Goal: Task Accomplishment & Management: Manage account settings

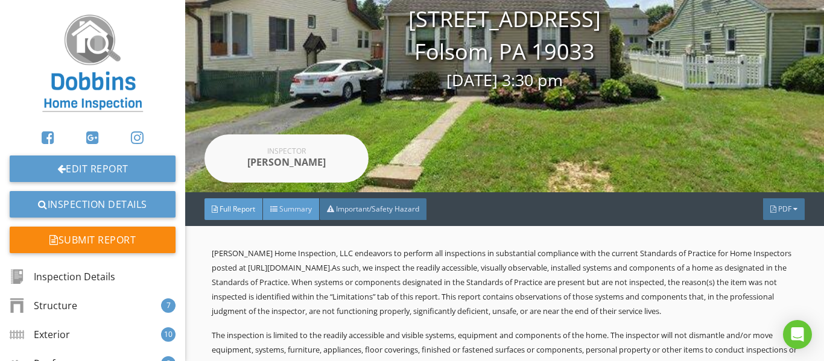
scroll to position [121, 0]
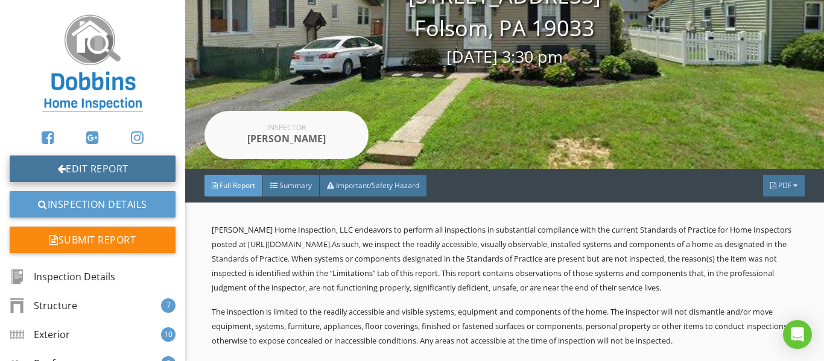
click at [124, 163] on link "Edit Report" at bounding box center [93, 169] width 166 height 27
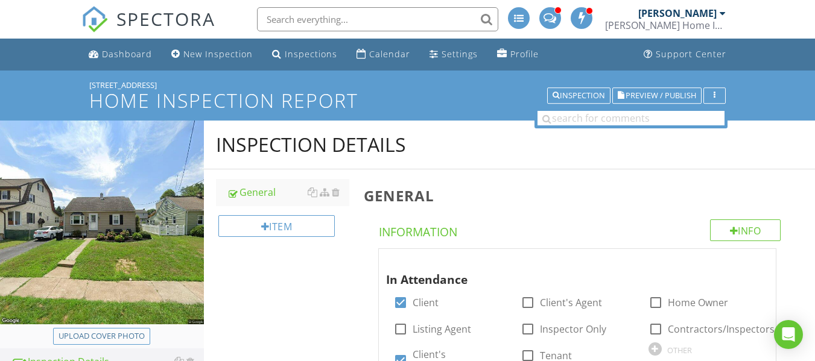
scroll to position [316, 0]
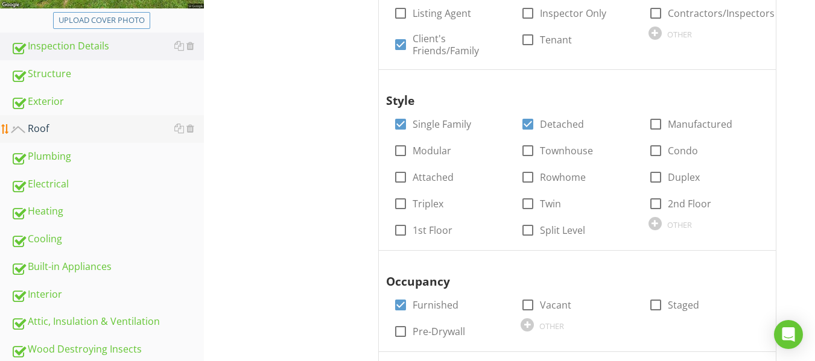
click at [60, 122] on div "Roof" at bounding box center [107, 129] width 193 height 16
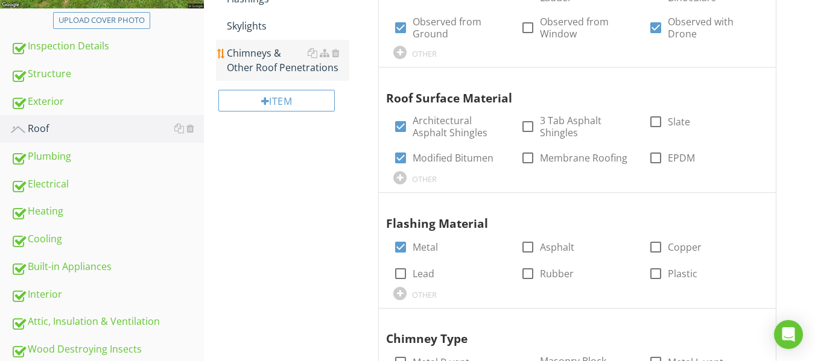
click at [273, 57] on div "Chimneys & Other Roof Penetrations" at bounding box center [288, 60] width 122 height 29
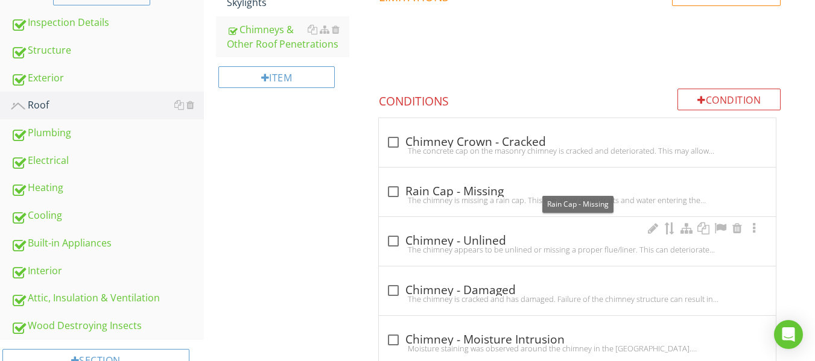
scroll to position [376, 0]
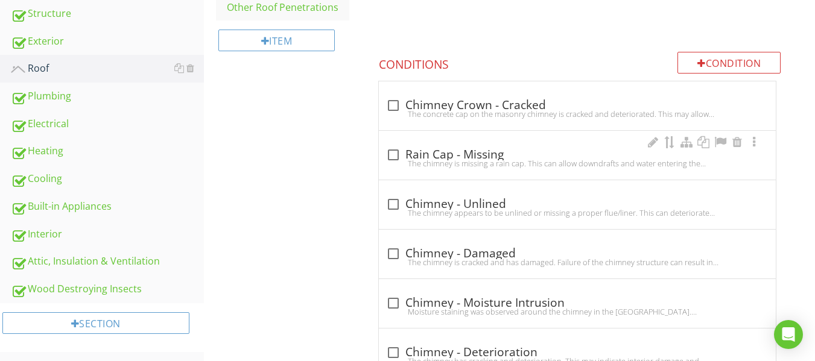
click at [393, 152] on div at bounding box center [393, 155] width 21 height 21
checkbox input "true"
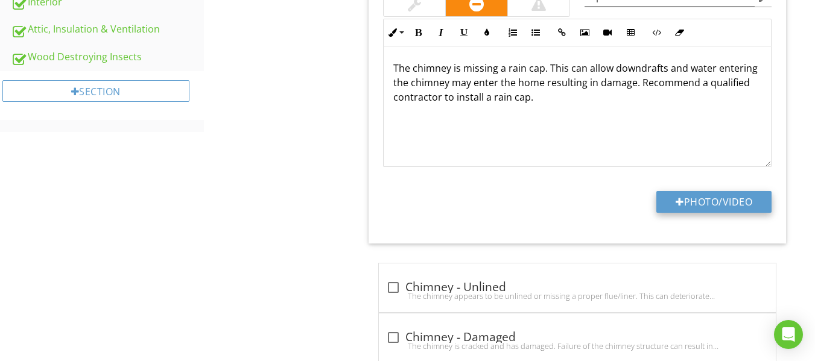
scroll to position [618, 0]
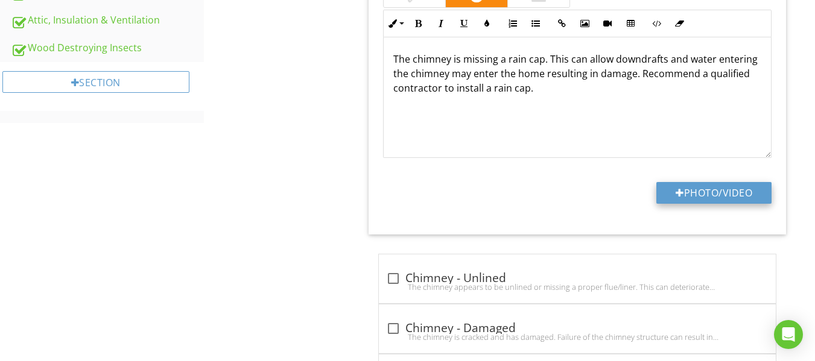
click at [701, 191] on button "Photo/Video" at bounding box center [713, 193] width 115 height 22
type input "C:\fakepath\dji_fly_20250827_150406_926_1756321724223_photo_optimized.jpg"
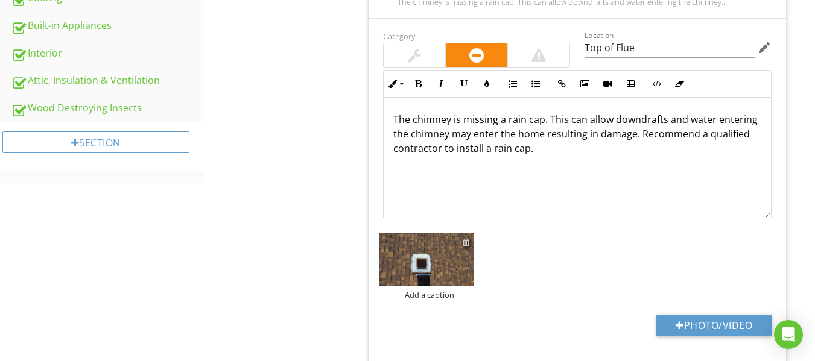
click at [465, 239] on div at bounding box center [466, 243] width 8 height 10
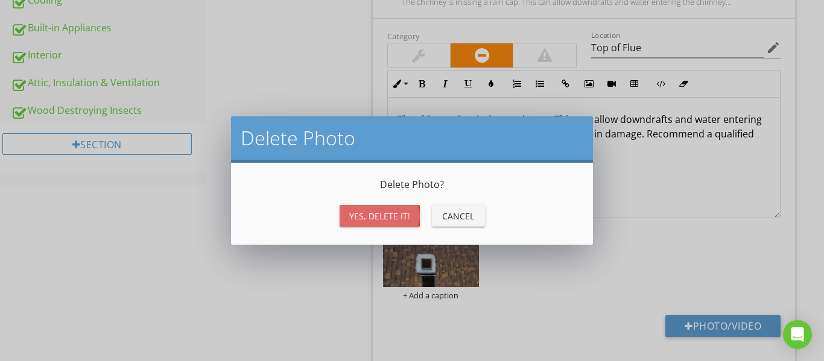
click at [399, 214] on div "Yes, Delete it!" at bounding box center [379, 216] width 61 height 13
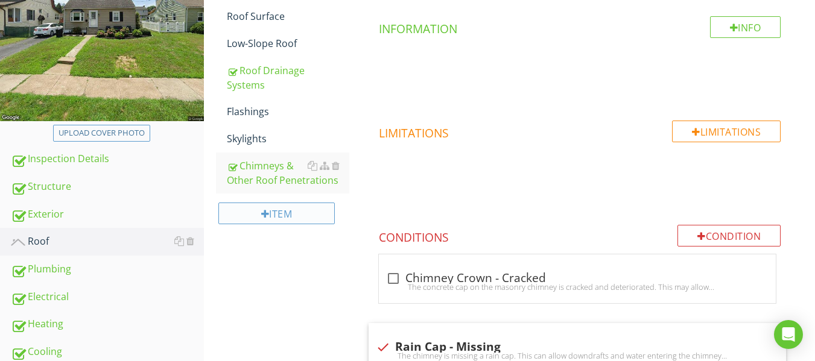
scroll to position [195, 0]
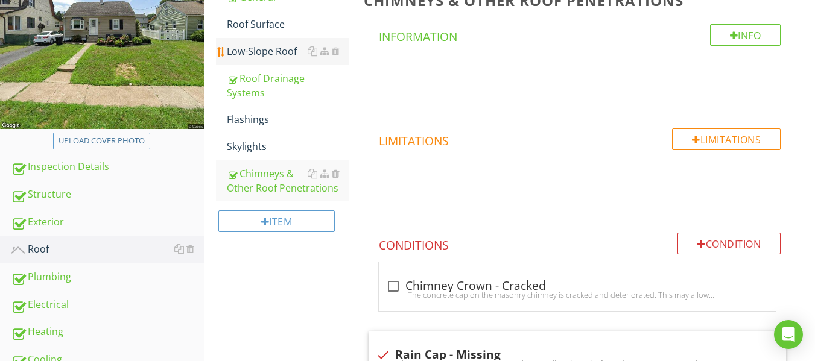
click at [271, 48] on div "Low-Slope Roof" at bounding box center [288, 51] width 122 height 14
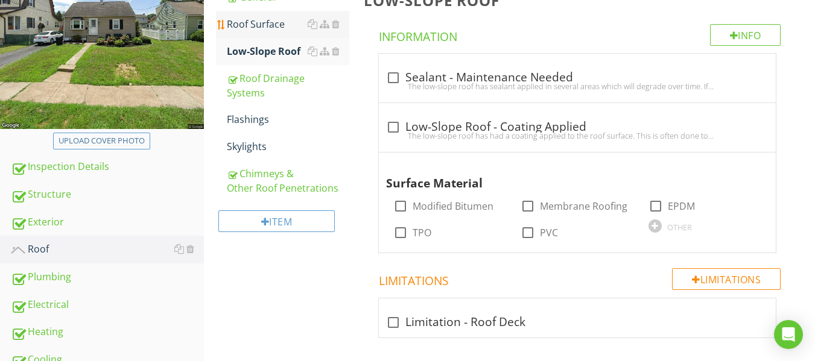
click at [268, 27] on div "Roof Surface" at bounding box center [288, 24] width 122 height 14
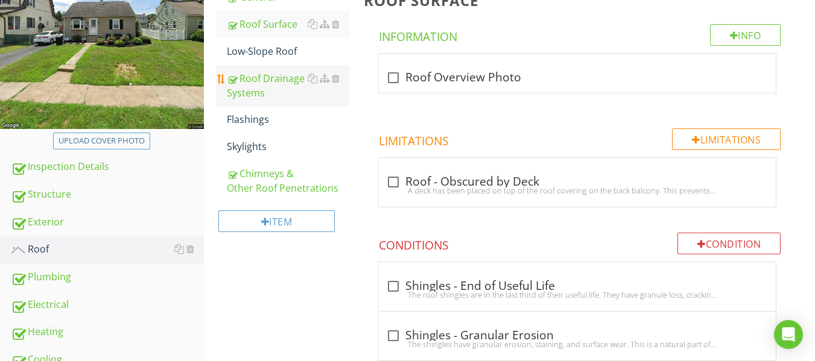
click at [273, 83] on div "Roof Drainage Systems" at bounding box center [288, 85] width 122 height 29
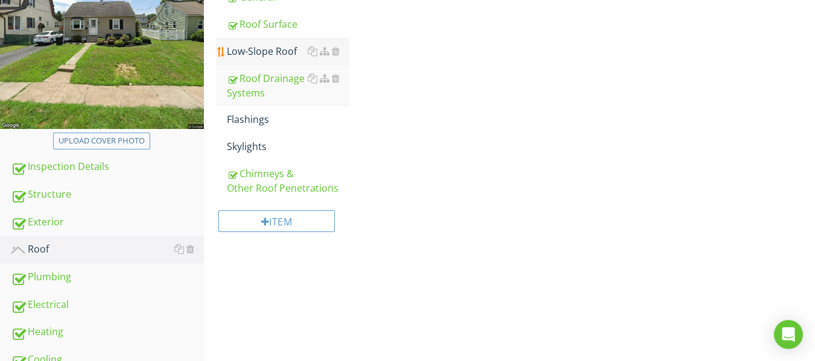
click at [272, 52] on div "Low-Slope Roof" at bounding box center [288, 51] width 122 height 14
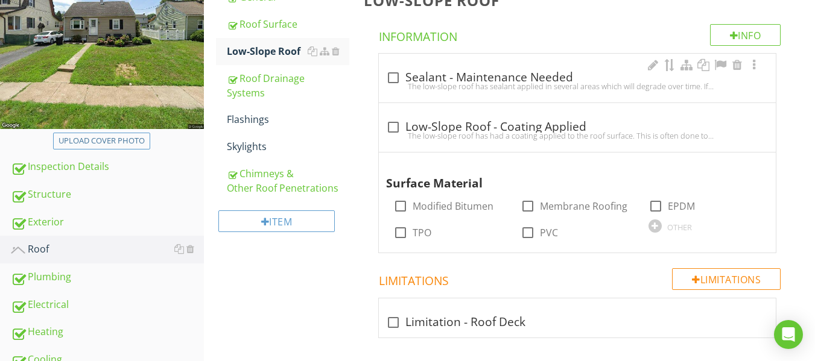
click at [395, 78] on div at bounding box center [393, 78] width 21 height 21
checkbox input "true"
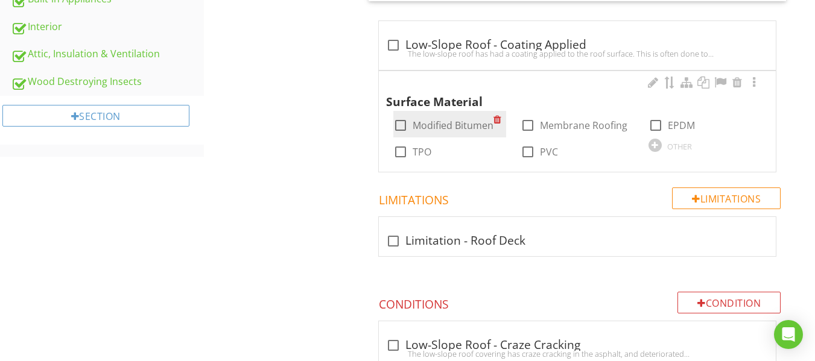
scroll to position [618, 0]
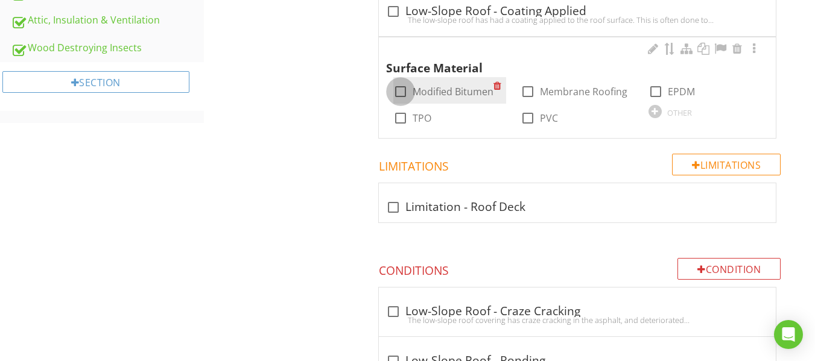
click at [401, 89] on div at bounding box center [400, 91] width 21 height 21
checkbox input "true"
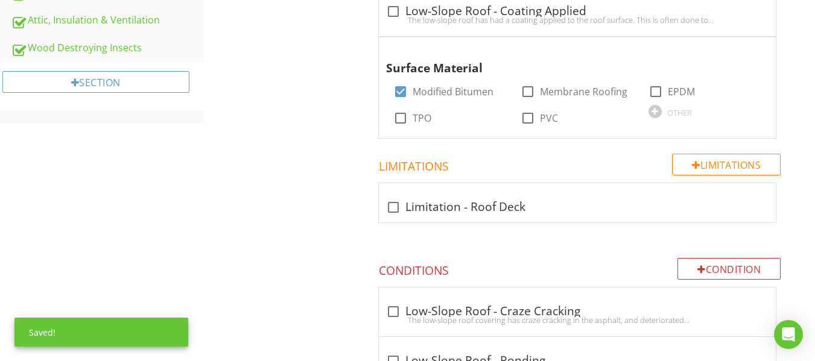
click at [351, 115] on div "Roof General Roof Surface Low-Slope Roof Roof Drainage Systems Flashings Skylig…" at bounding box center [509, 158] width 611 height 1310
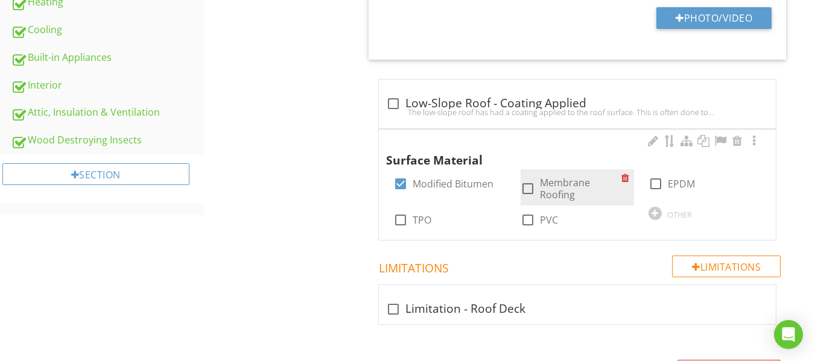
scroll to position [497, 0]
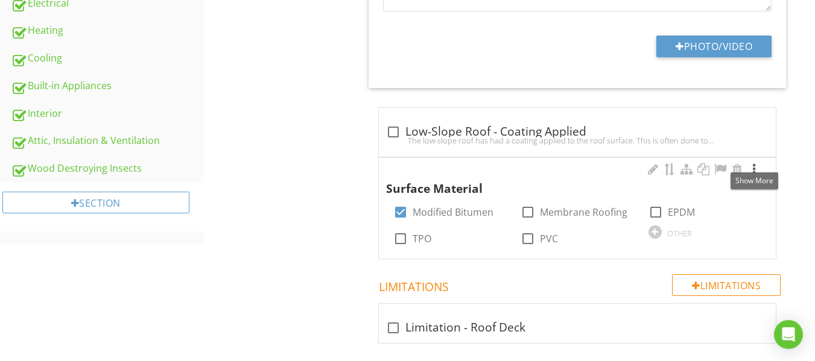
click at [754, 168] on div at bounding box center [754, 169] width 14 height 12
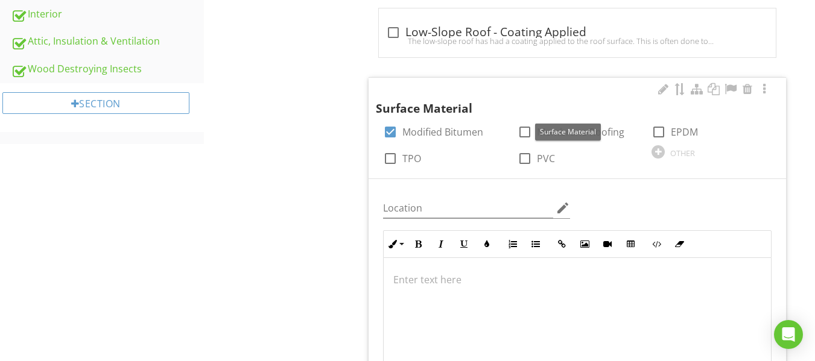
scroll to position [678, 0]
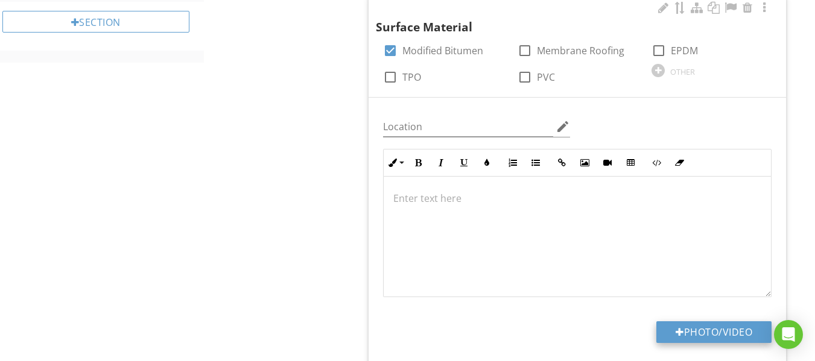
click at [706, 336] on button "Photo/Video" at bounding box center [713, 333] width 115 height 22
type input "C:\fakepath\dji_fly_20250826_151300_914_1756235654901_photo_optimized.jpg"
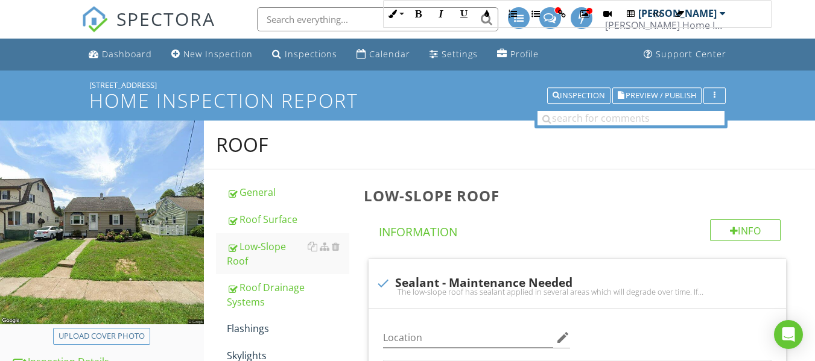
scroll to position [859, 0]
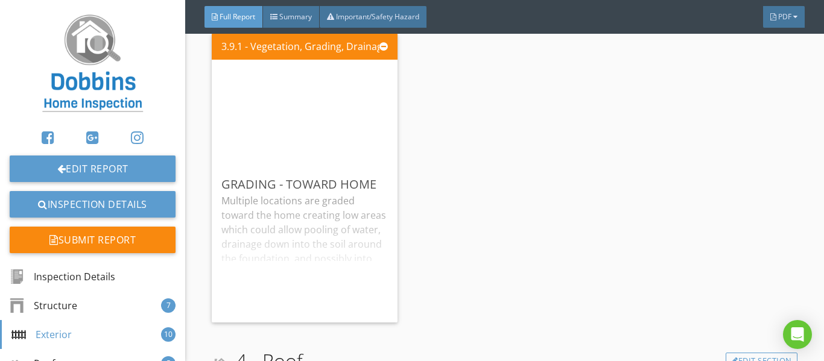
scroll to position [3861, 0]
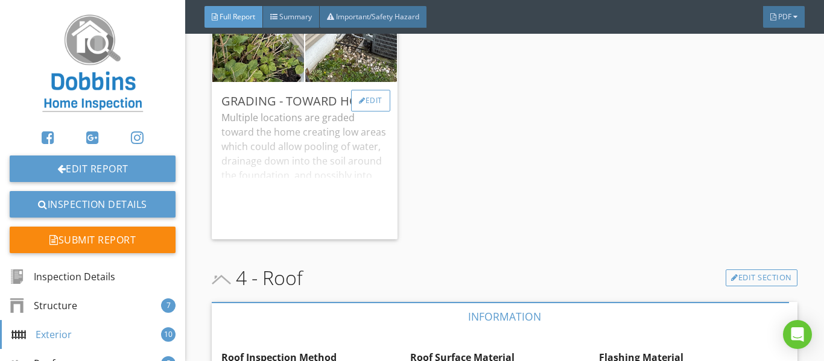
click at [370, 112] on div "Edit" at bounding box center [370, 101] width 39 height 22
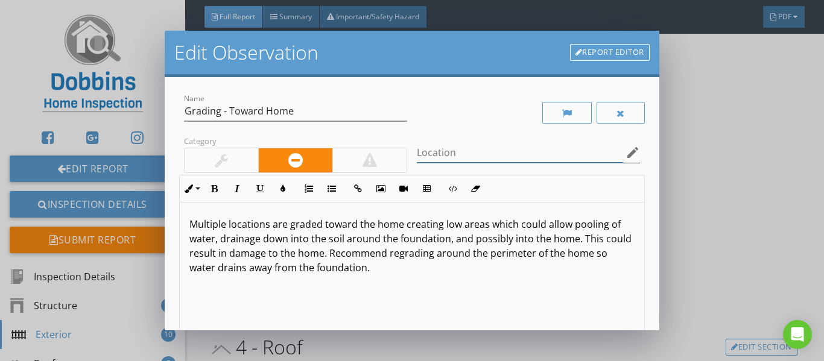
click at [504, 154] on input "Location" at bounding box center [520, 153] width 206 height 20
click at [626, 156] on icon "edit" at bounding box center [633, 152] width 14 height 14
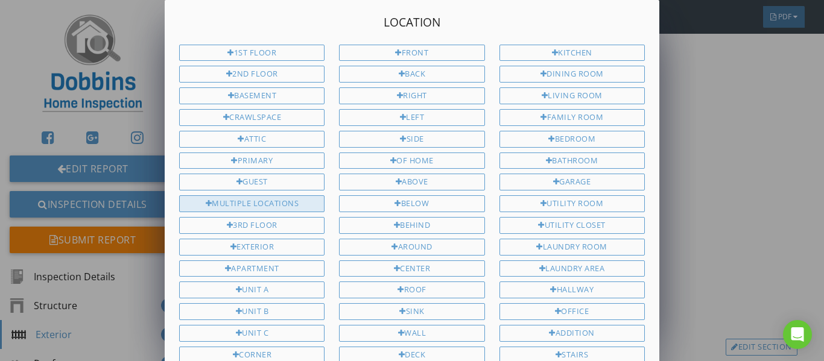
click at [281, 201] on div "Multiple Locations" at bounding box center [251, 203] width 145 height 17
type input "Multiple Locations"
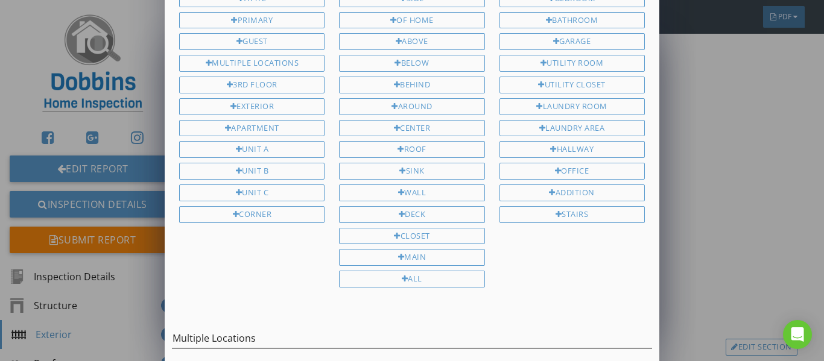
scroll to position [200, 0]
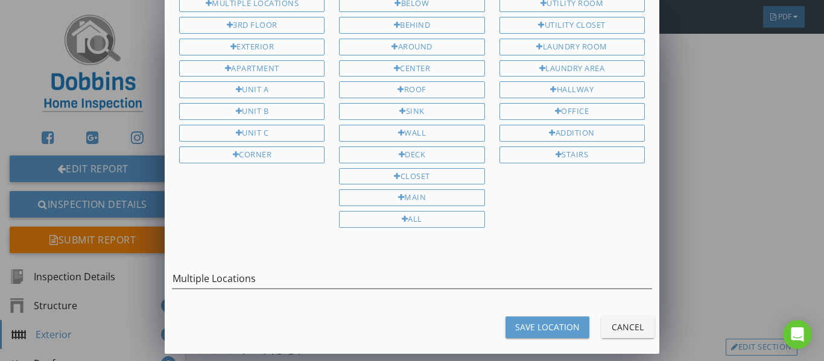
click at [513, 320] on button "Save Location" at bounding box center [548, 328] width 84 height 22
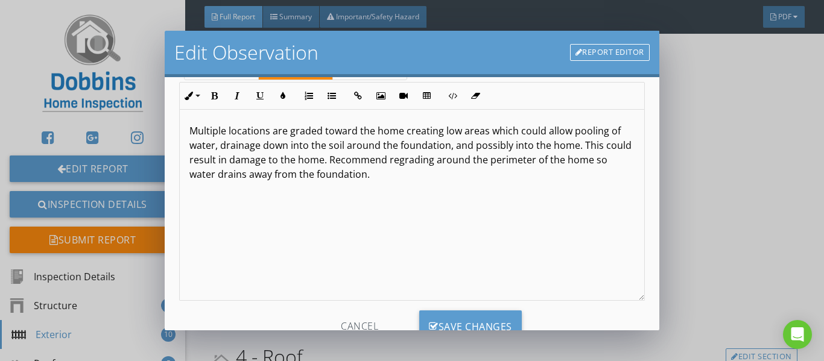
scroll to position [139, 0]
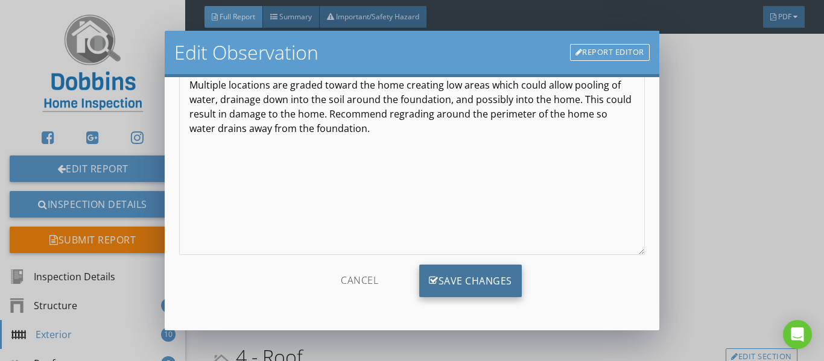
click at [454, 274] on div "Save Changes" at bounding box center [470, 281] width 103 height 33
type input "Multiple Locations"
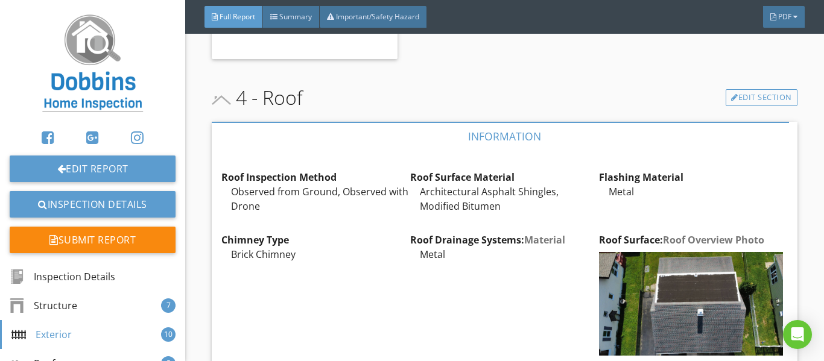
scroll to position [4102, 0]
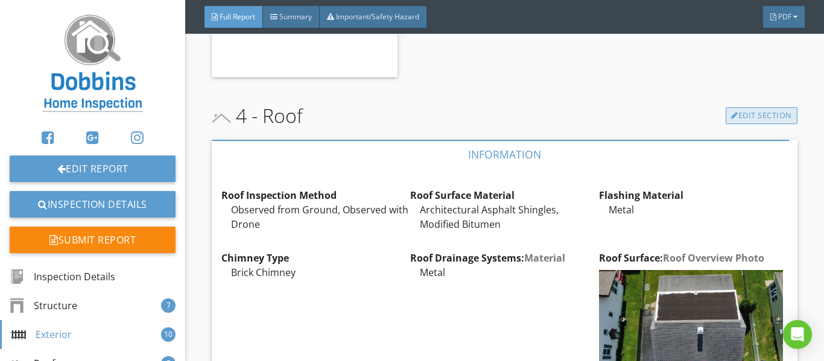
click at [738, 124] on link "Edit Section" at bounding box center [762, 115] width 72 height 17
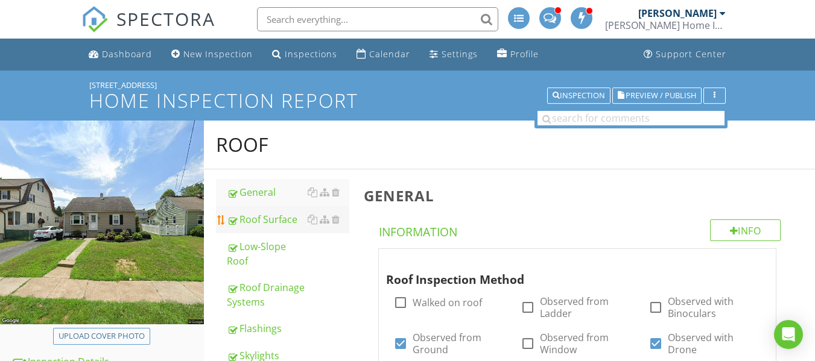
drag, startPoint x: 255, startPoint y: 233, endPoint x: 258, endPoint y: 218, distance: 15.3
click at [255, 233] on link "Low-Slope Roof" at bounding box center [288, 253] width 122 height 41
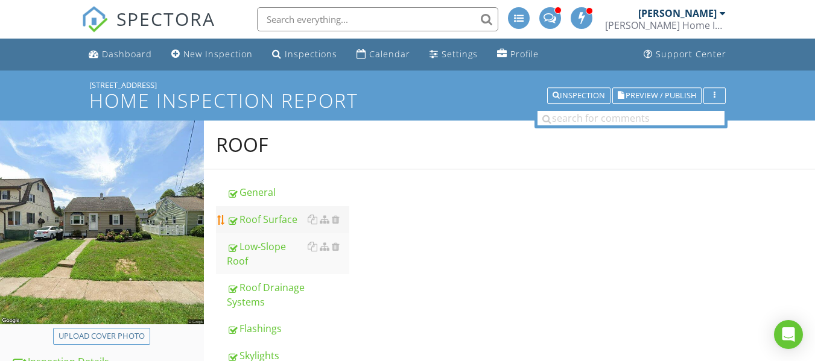
click at [258, 218] on div "Roof Surface" at bounding box center [288, 219] width 122 height 14
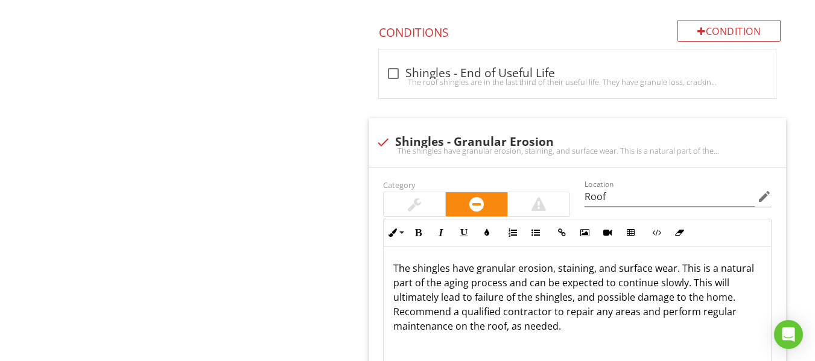
scroll to position [845, 0]
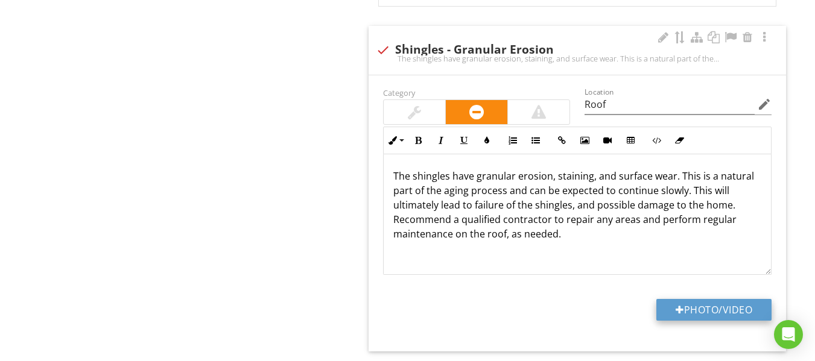
click at [701, 313] on button "Photo/Video" at bounding box center [713, 310] width 115 height 22
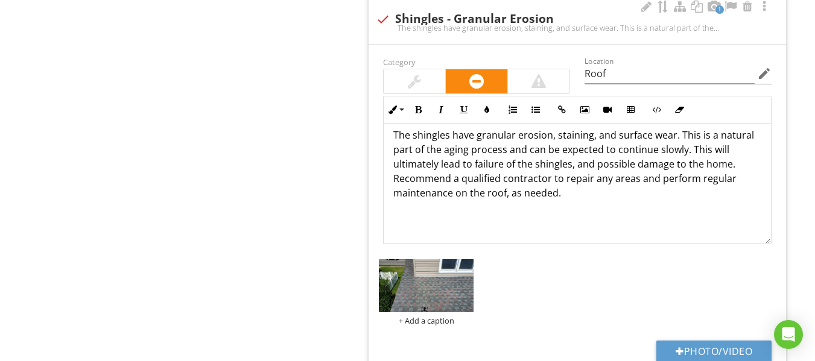
scroll to position [905, 0]
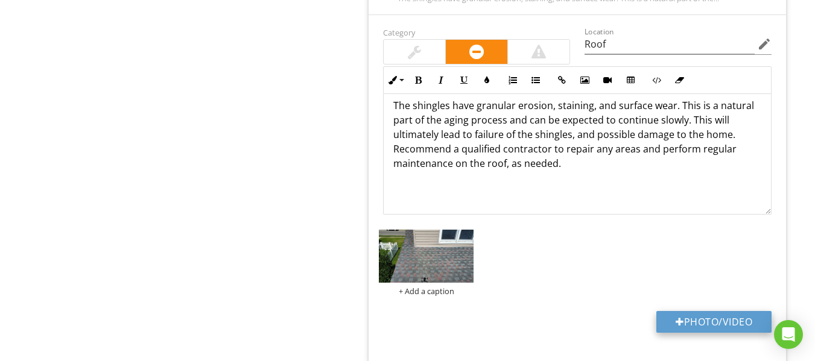
click at [695, 328] on button "Photo/Video" at bounding box center [713, 322] width 115 height 22
type input "C:\fakepath\dji_fly_20250826_151316_917_1756235651629_photo_optimized (1).jpg"
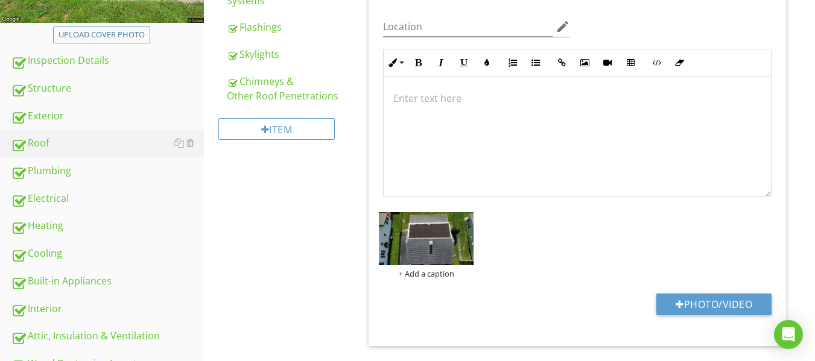
scroll to position [0, 0]
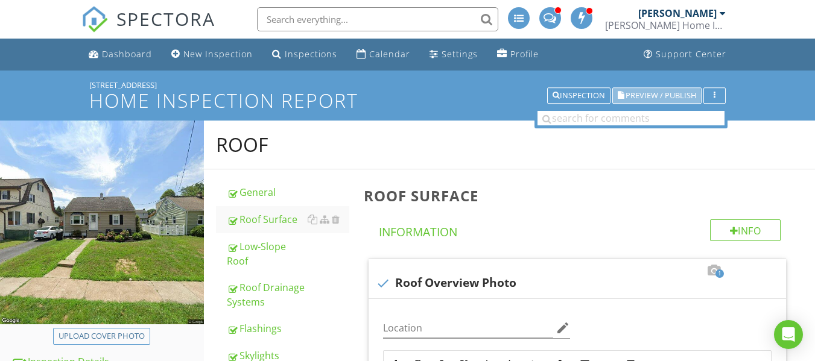
click at [665, 97] on span "Preview / Publish" at bounding box center [661, 96] width 71 height 8
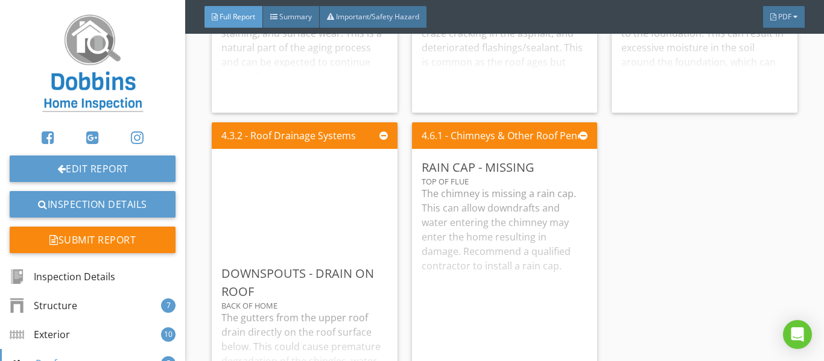
scroll to position [4826, 0]
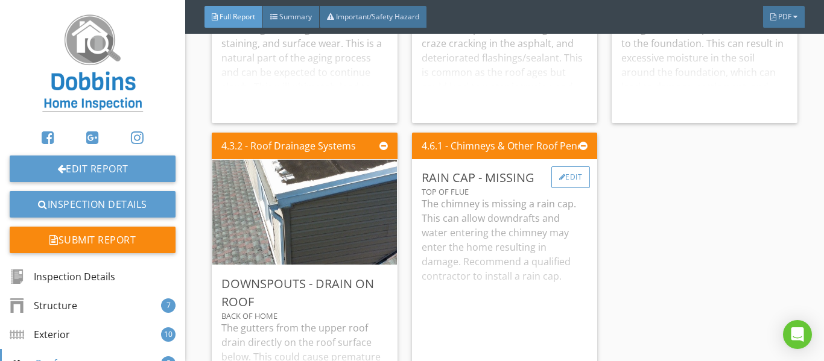
click at [558, 186] on div "Edit" at bounding box center [570, 177] width 39 height 22
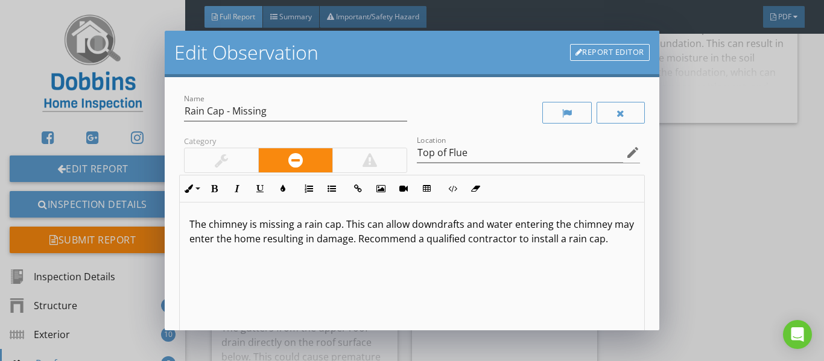
click at [592, 61] on link "Report Editor" at bounding box center [610, 52] width 80 height 17
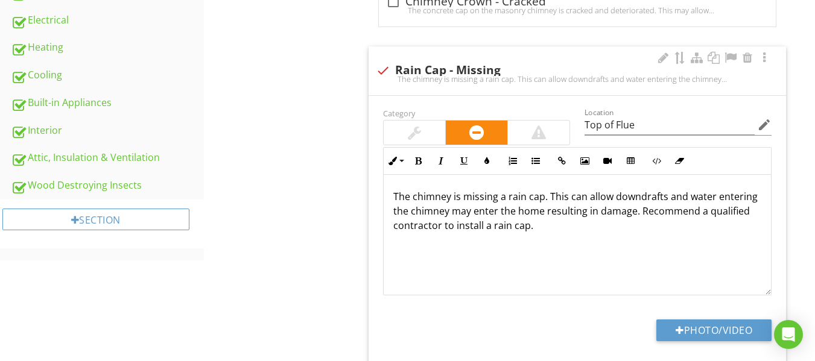
scroll to position [460, 0]
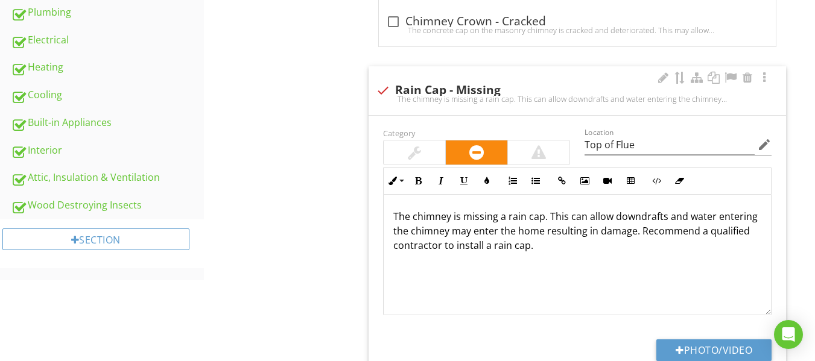
click at [377, 90] on div at bounding box center [383, 90] width 21 height 21
checkbox input "true"
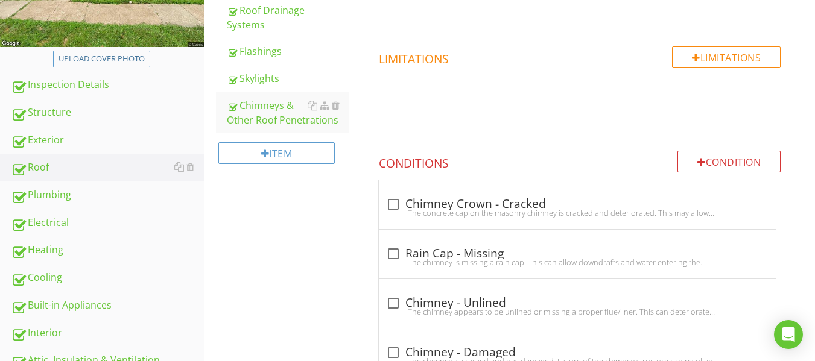
scroll to position [38, 0]
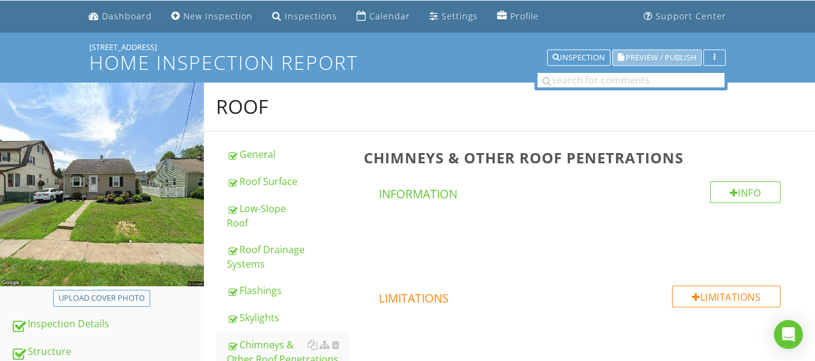
click at [653, 63] on button "Preview / Publish" at bounding box center [656, 57] width 89 height 17
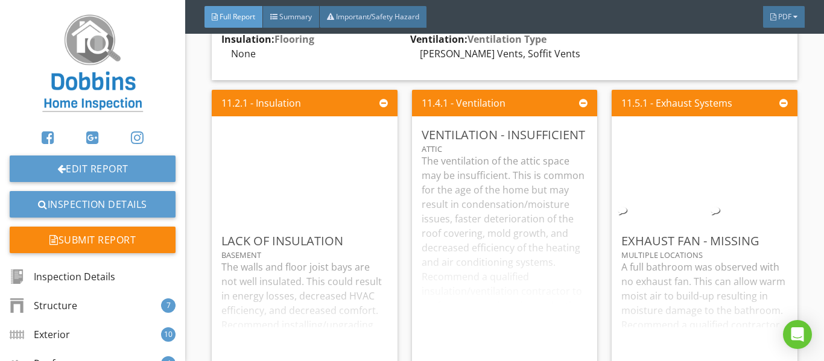
scroll to position [17048, 0]
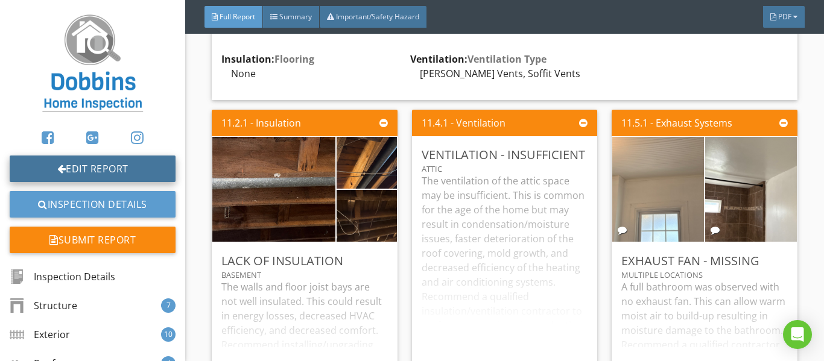
click at [110, 165] on link "Edit Report" at bounding box center [93, 169] width 166 height 27
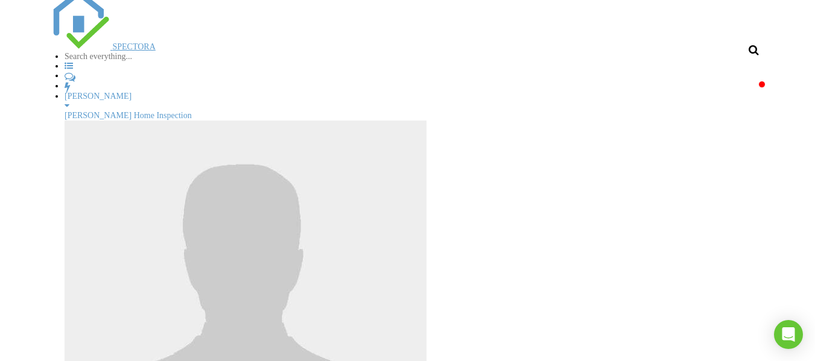
scroll to position [121, 0]
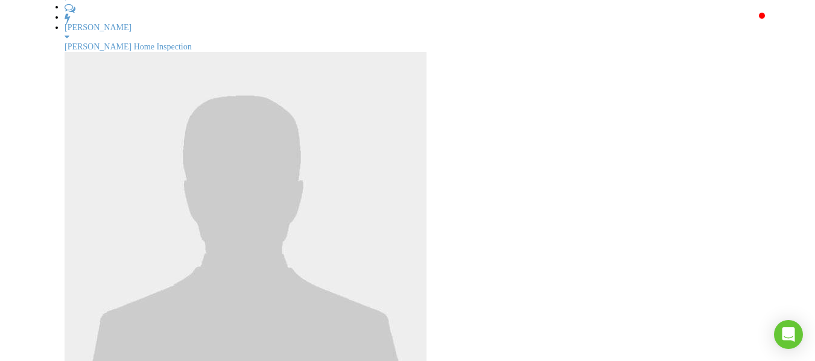
type input "C:\fakepath\IMG_9427.JPG"
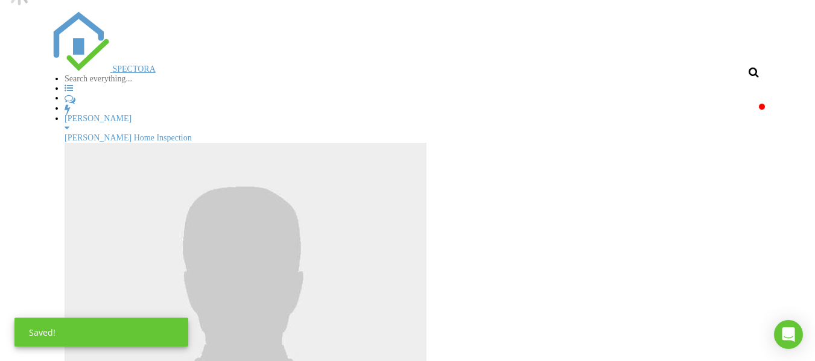
scroll to position [0, 0]
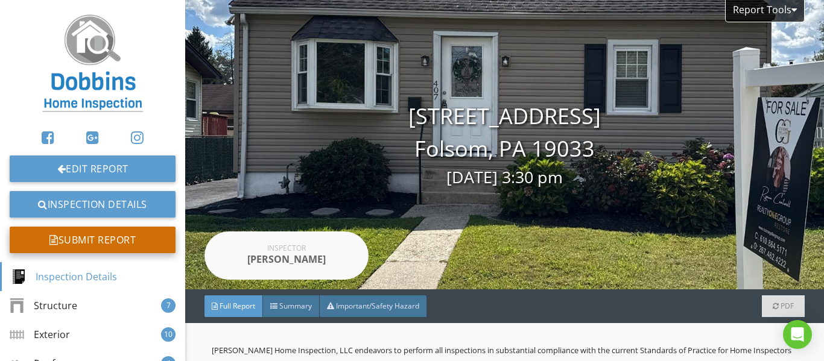
click at [110, 233] on div "Submit Report" at bounding box center [93, 240] width 166 height 27
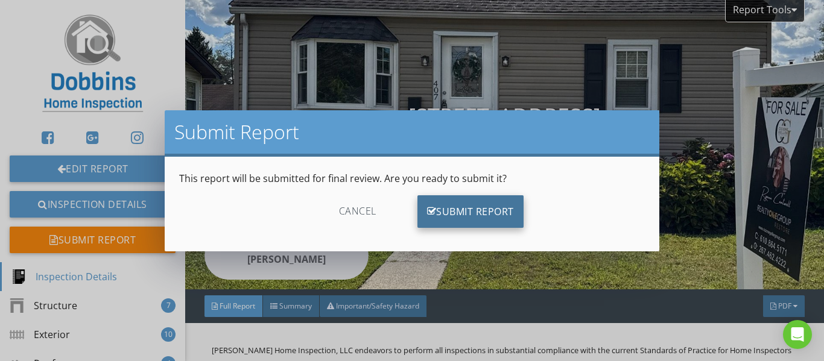
click at [491, 215] on div "Submit Report" at bounding box center [470, 211] width 106 height 33
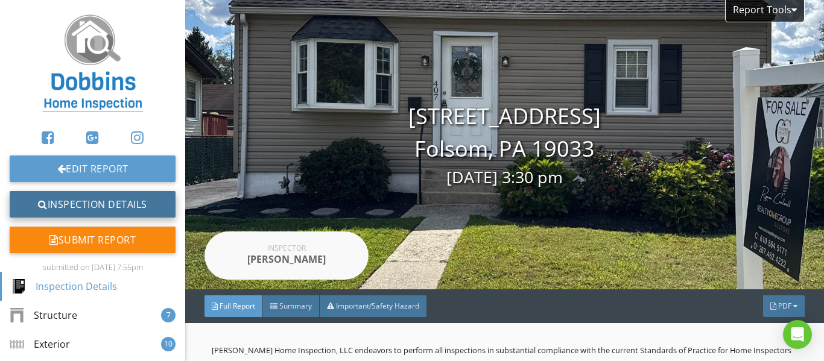
click at [104, 205] on link "Inspection Details" at bounding box center [93, 204] width 166 height 27
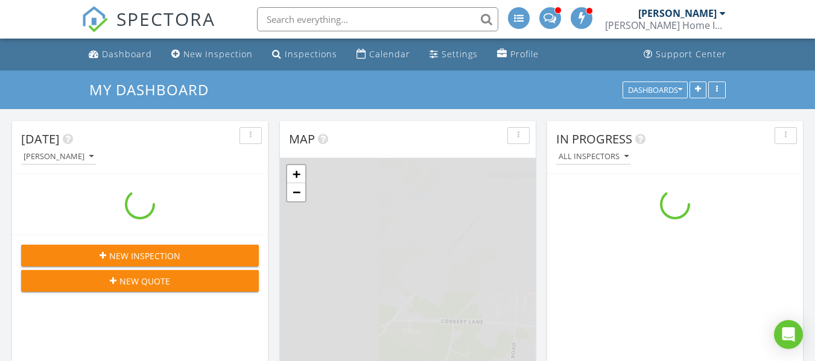
scroll to position [1207, 834]
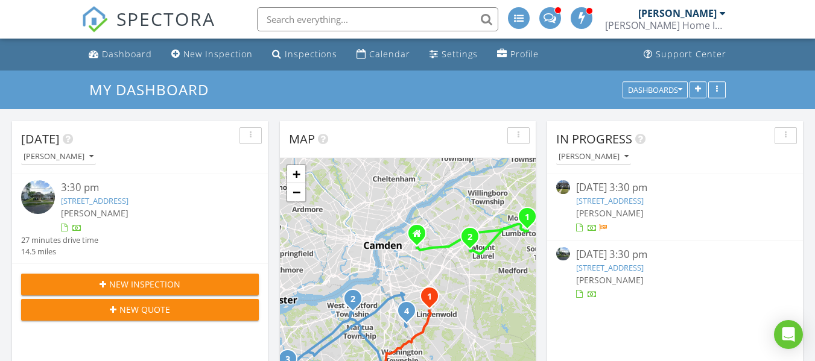
click at [621, 267] on link "9 Harvard Ave, Stratford, NJ 08084" at bounding box center [610, 267] width 68 height 11
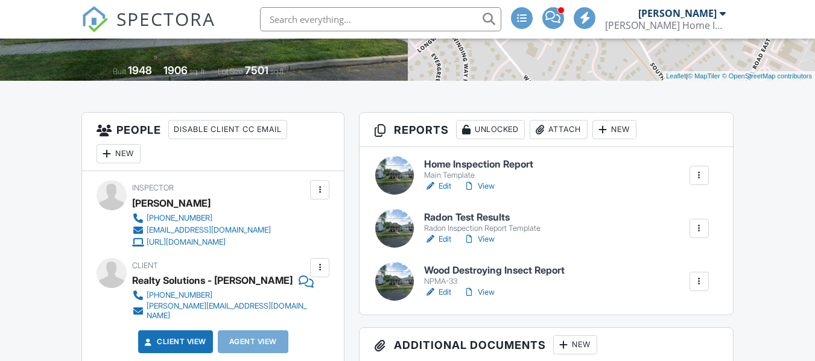
click at [456, 159] on h6 "Home Inspection Report" at bounding box center [478, 164] width 109 height 11
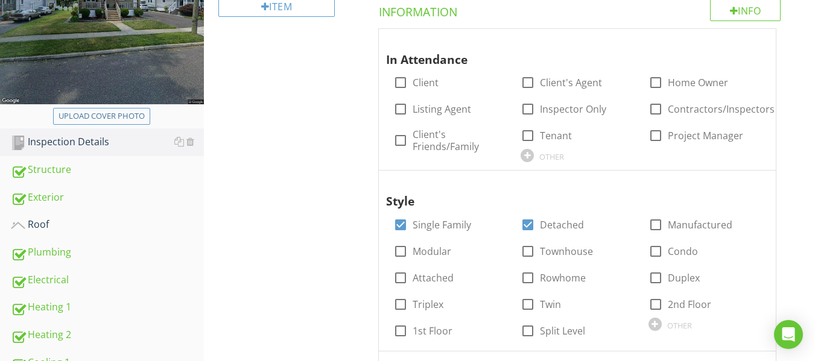
scroll to position [241, 0]
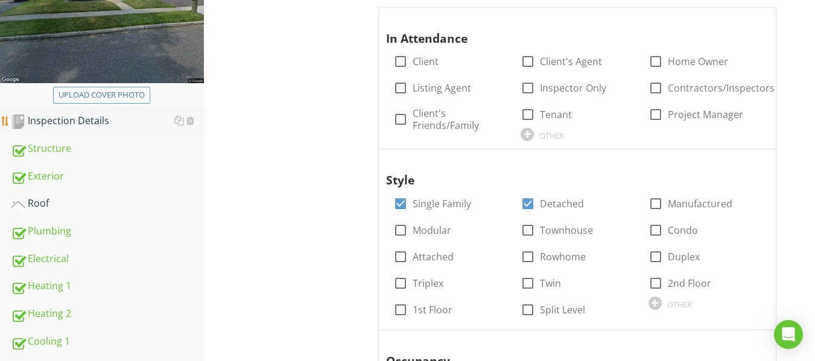
click at [77, 122] on div "Inspection Details" at bounding box center [107, 121] width 193 height 16
click at [400, 64] on div at bounding box center [400, 61] width 21 height 21
checkbox input "true"
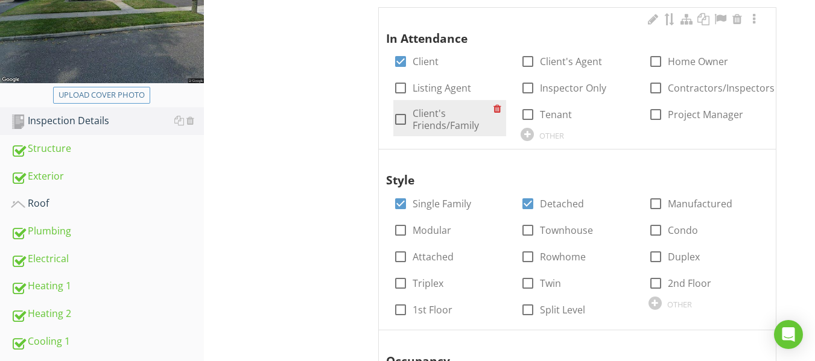
click at [417, 114] on label "Client's Friends/Family" at bounding box center [453, 119] width 81 height 24
checkbox input "true"
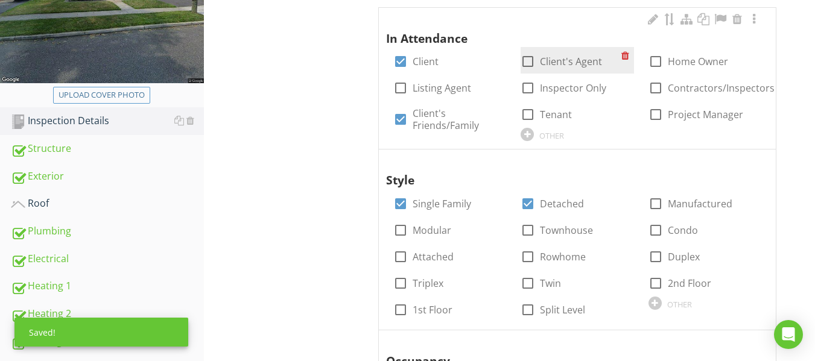
click at [548, 65] on label "Client's Agent" at bounding box center [571, 61] width 62 height 12
checkbox input "true"
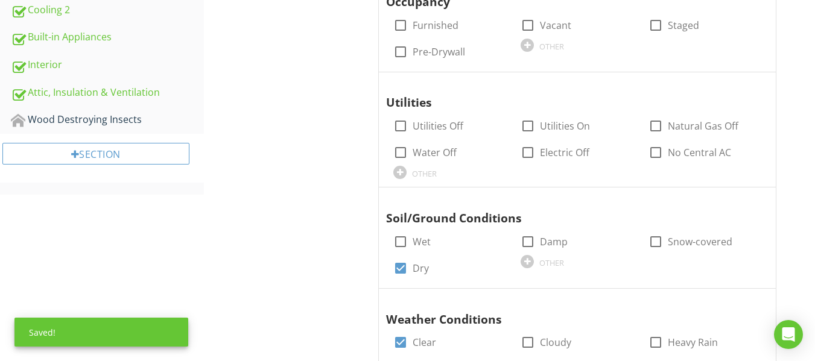
scroll to position [603, 0]
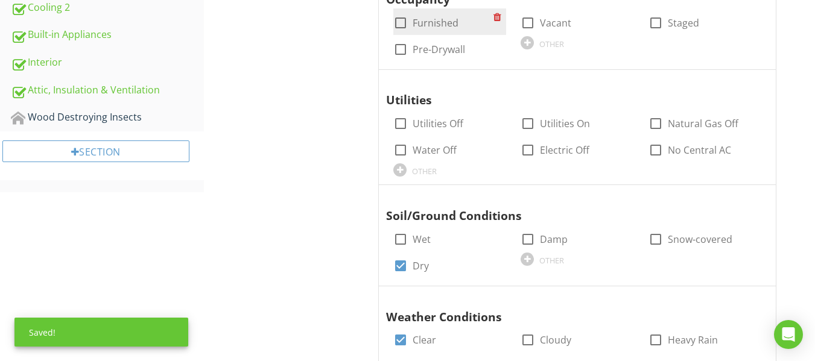
click at [407, 22] on div at bounding box center [400, 23] width 21 height 21
checkbox input "true"
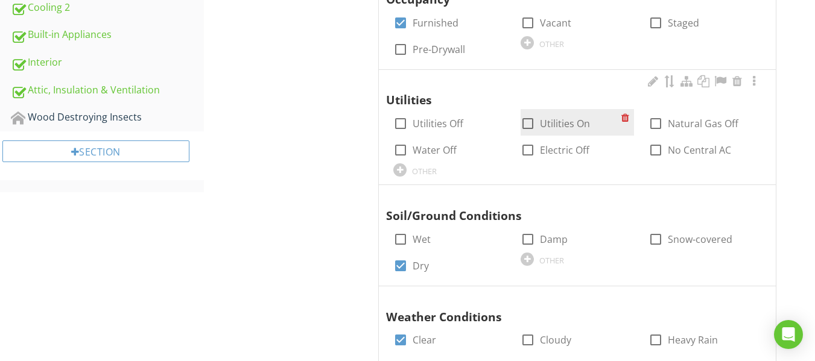
click at [541, 119] on label "Utilities On" at bounding box center [565, 124] width 50 height 12
checkbox input "true"
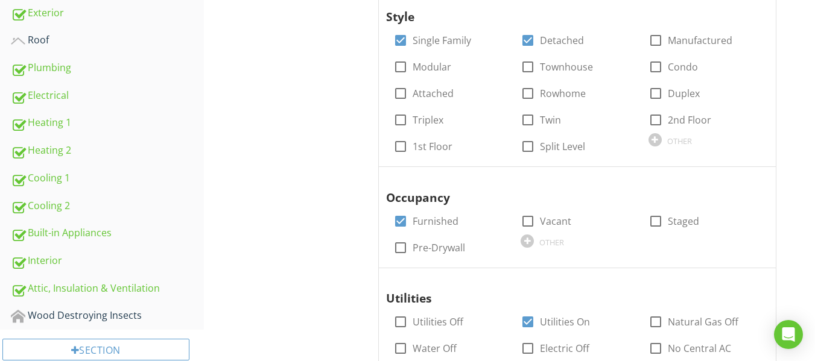
scroll to position [302, 0]
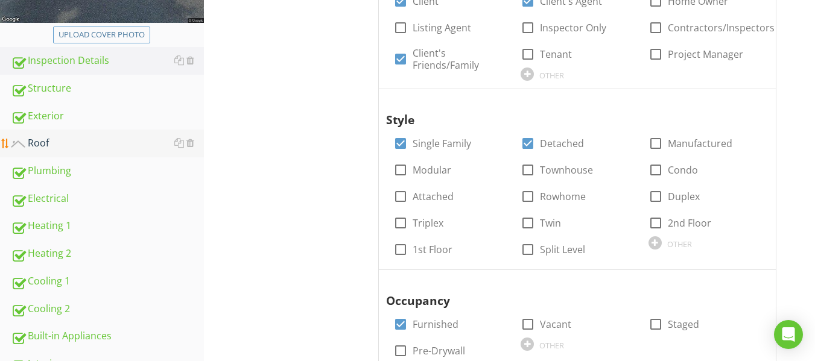
click at [54, 140] on div "Roof" at bounding box center [107, 144] width 193 height 16
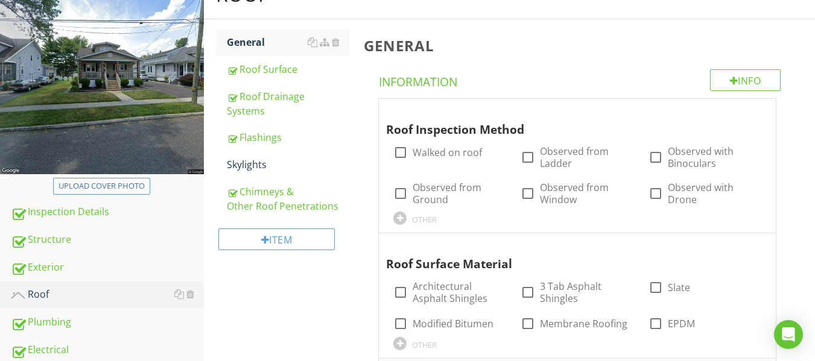
scroll to position [121, 0]
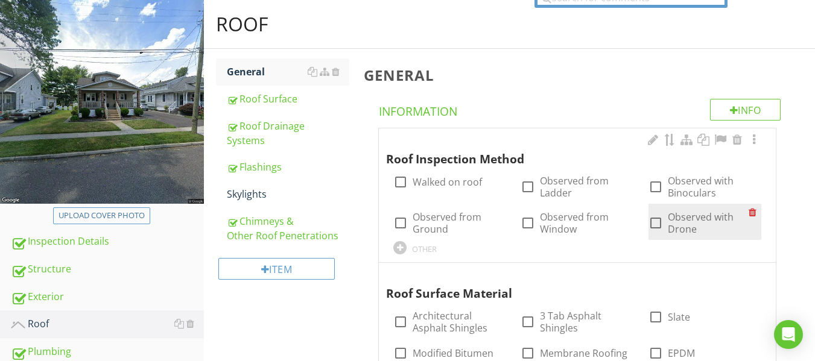
click at [684, 224] on label "Observed with Drone" at bounding box center [708, 223] width 81 height 24
checkbox input "true"
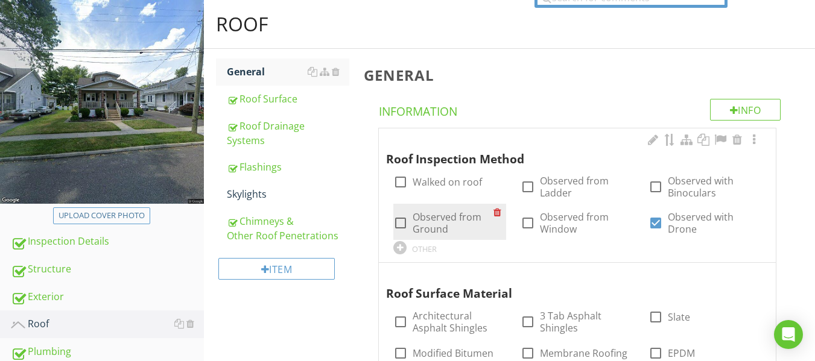
click at [457, 217] on label "Observed from Ground" at bounding box center [453, 223] width 81 height 24
checkbox input "true"
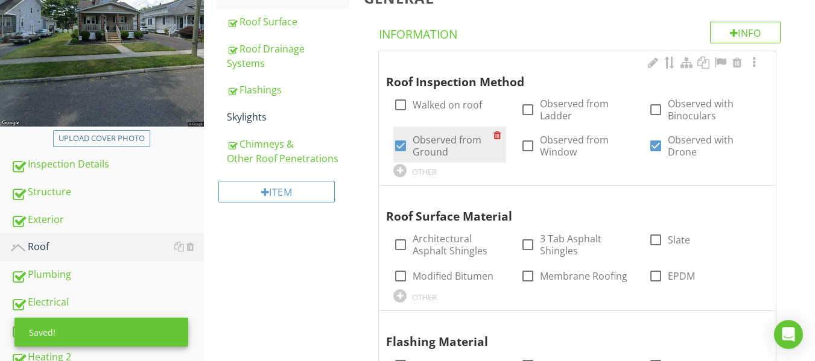
scroll to position [241, 0]
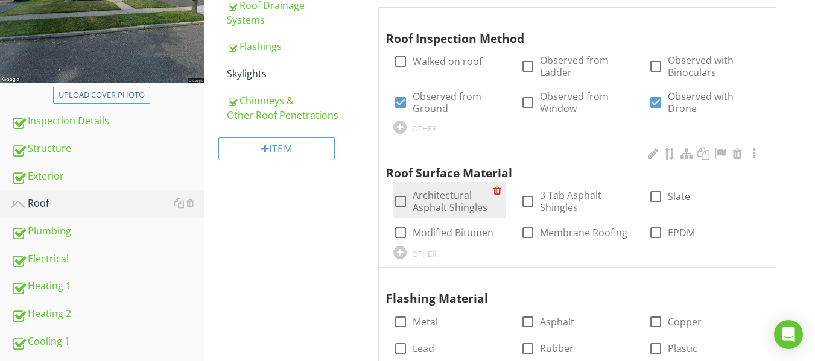
click at [429, 207] on label "Architectural Asphalt Shingles" at bounding box center [453, 201] width 81 height 24
checkbox input "true"
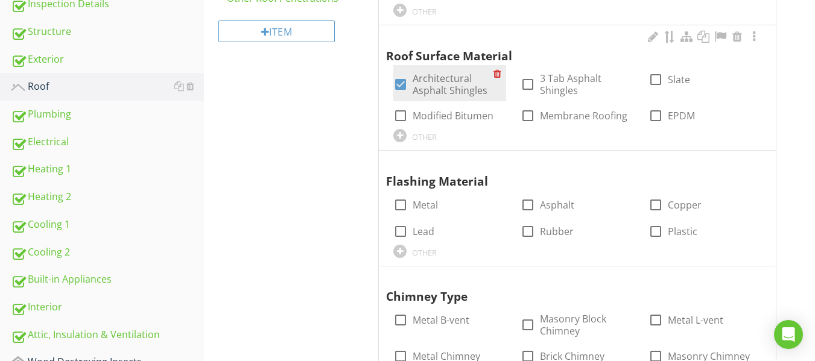
scroll to position [362, 0]
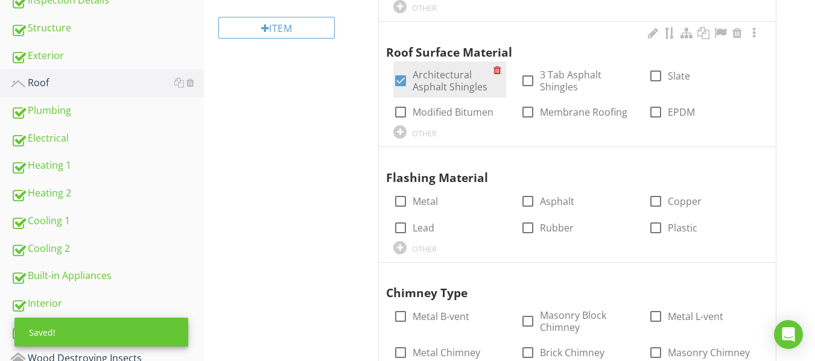
click at [429, 207] on label "Metal" at bounding box center [425, 201] width 25 height 12
checkbox input "true"
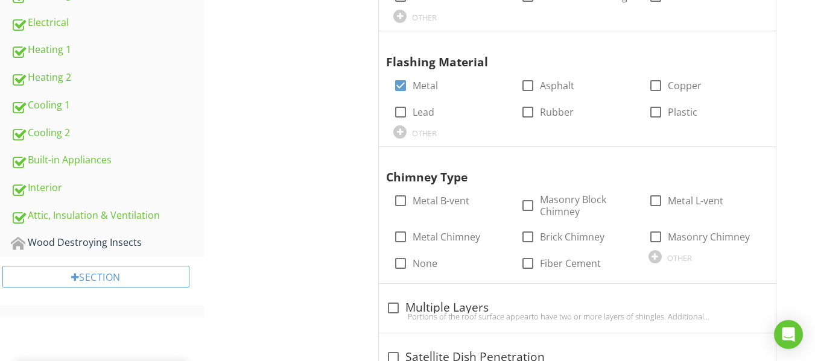
scroll to position [483, 0]
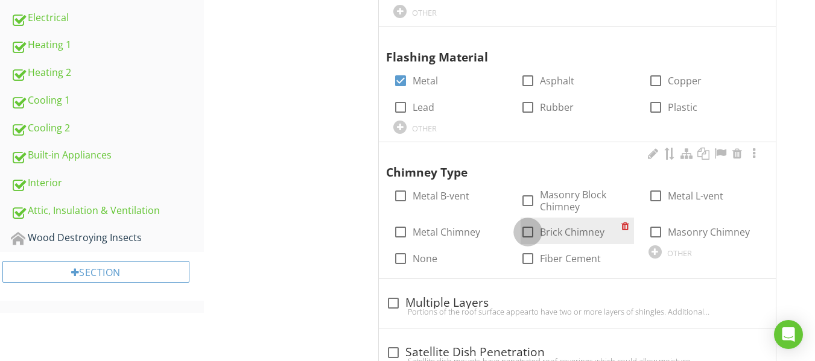
click at [533, 230] on div at bounding box center [528, 232] width 21 height 21
checkbox input "true"
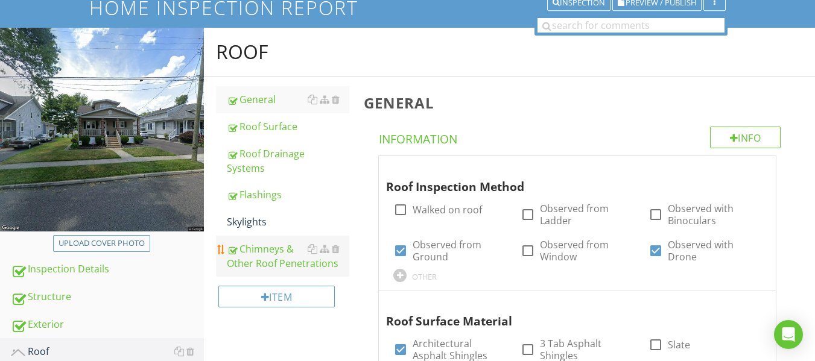
scroll to position [87, 0]
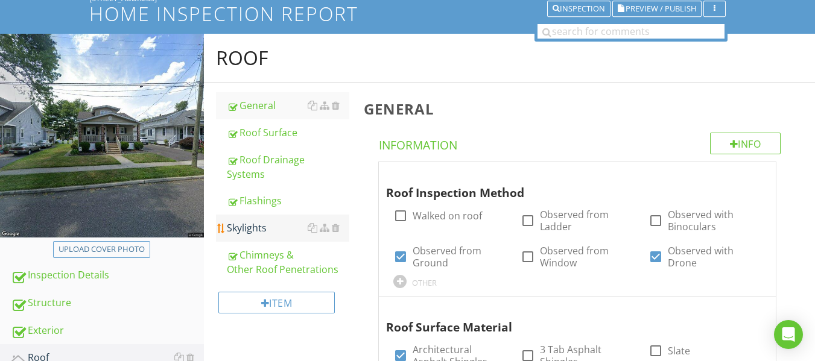
click at [244, 223] on div "Skylights" at bounding box center [288, 228] width 122 height 14
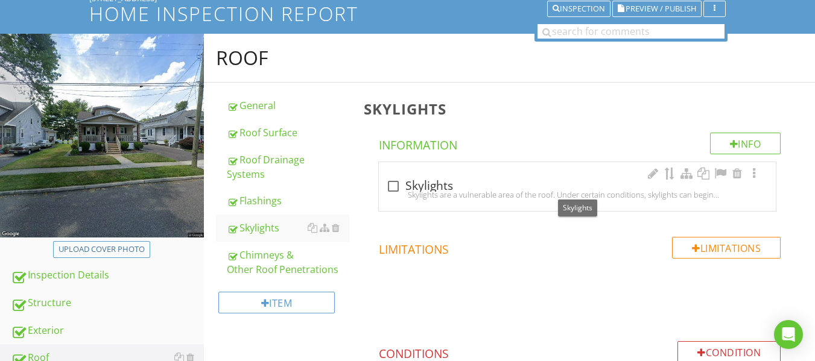
scroll to position [208, 0]
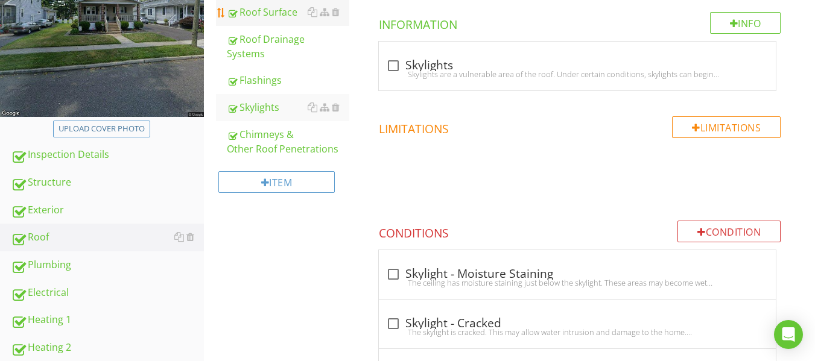
click at [248, 17] on div "Roof Surface" at bounding box center [288, 12] width 122 height 14
click at [259, 43] on div "Roof Drainage Systems" at bounding box center [288, 46] width 122 height 29
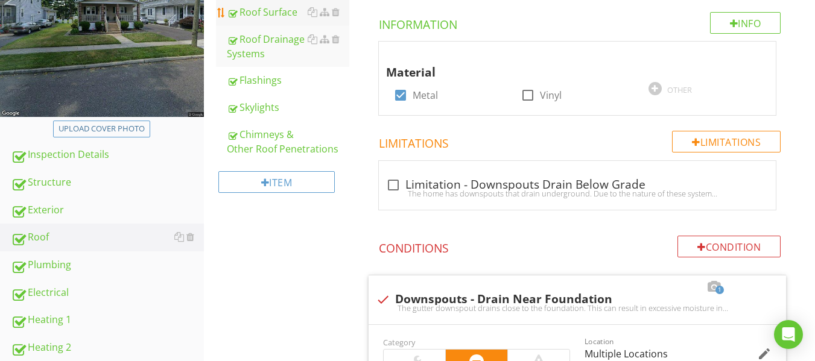
click at [267, 20] on link "Roof Surface" at bounding box center [288, 12] width 122 height 27
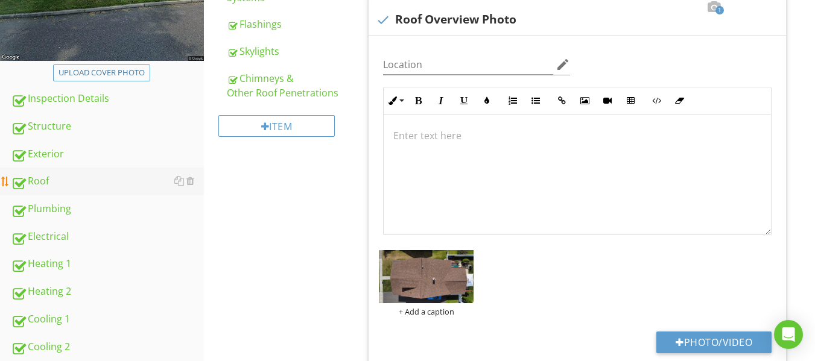
scroll to position [268, 0]
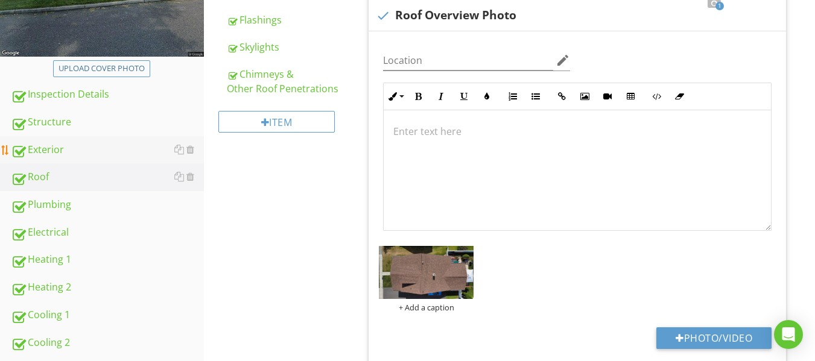
click at [67, 151] on div "Exterior" at bounding box center [107, 150] width 193 height 16
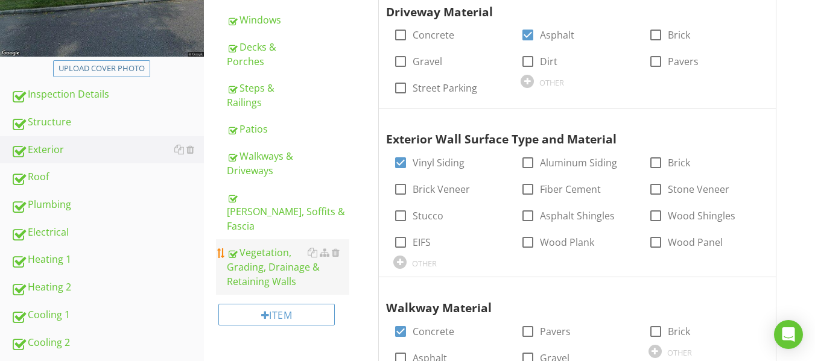
click at [267, 247] on div "Vegetation, Grading, Drainage & Retaining Walls" at bounding box center [288, 267] width 122 height 43
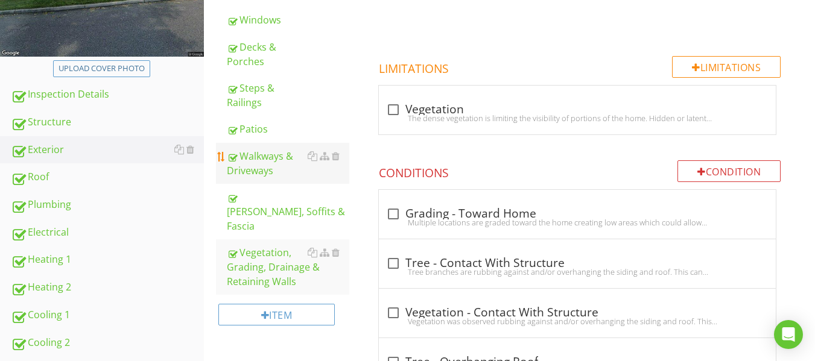
click at [256, 172] on div "Walkways & Driveways" at bounding box center [288, 163] width 122 height 29
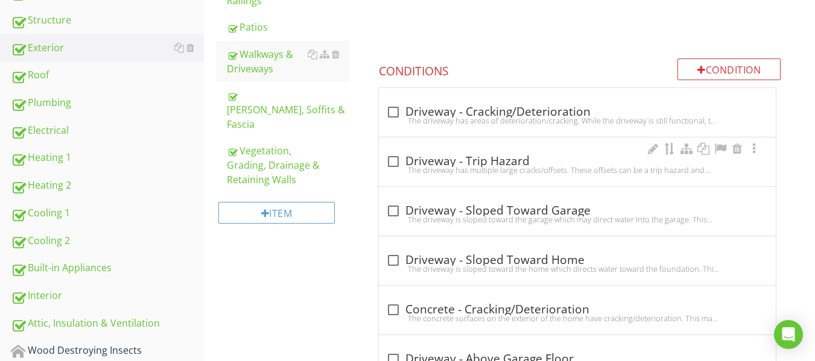
scroll to position [509, 0]
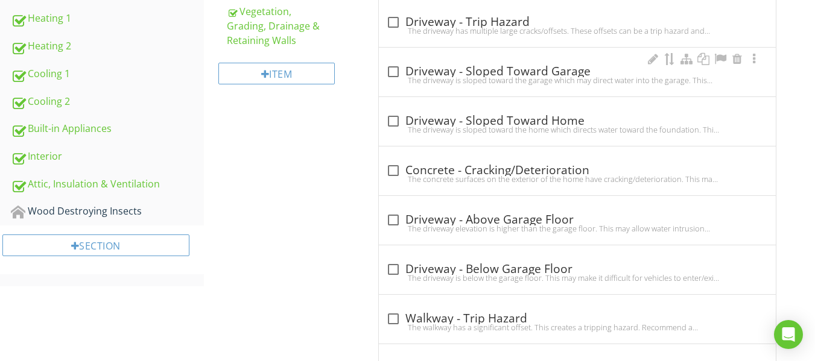
click at [394, 71] on div at bounding box center [393, 72] width 21 height 21
checkbox input "true"
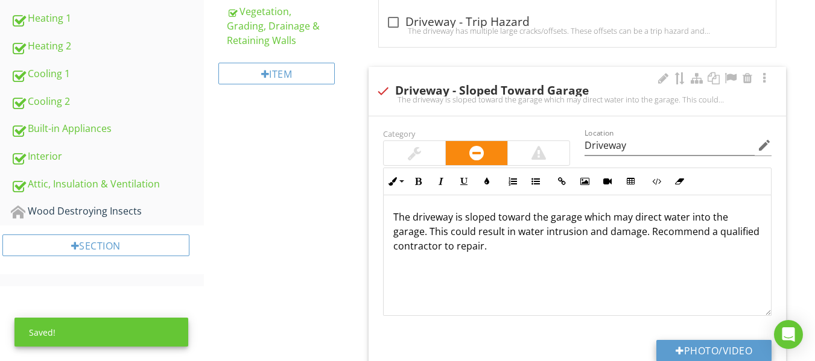
scroll to position [1, 0]
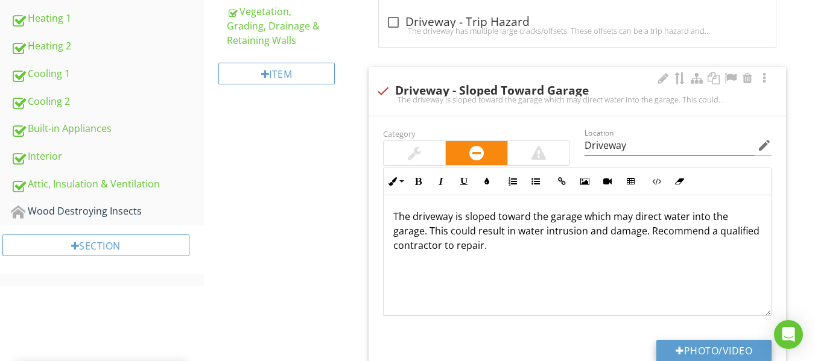
click at [710, 348] on button "Photo/Video" at bounding box center [713, 351] width 115 height 22
type input "C:\fakepath\IMG_9910.JPG"
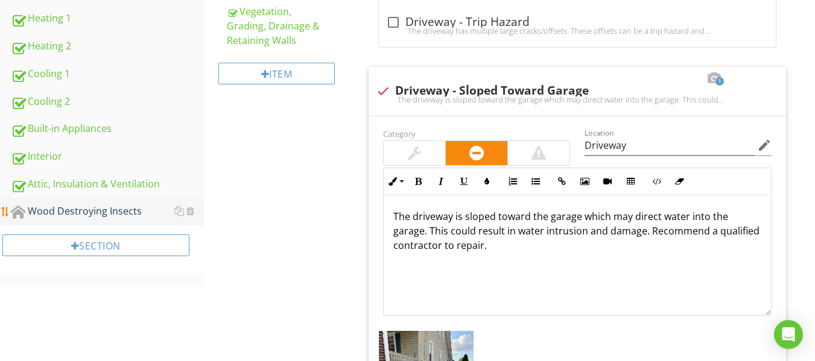
click at [112, 218] on div "Wood Destroying Insects" at bounding box center [107, 212] width 193 height 16
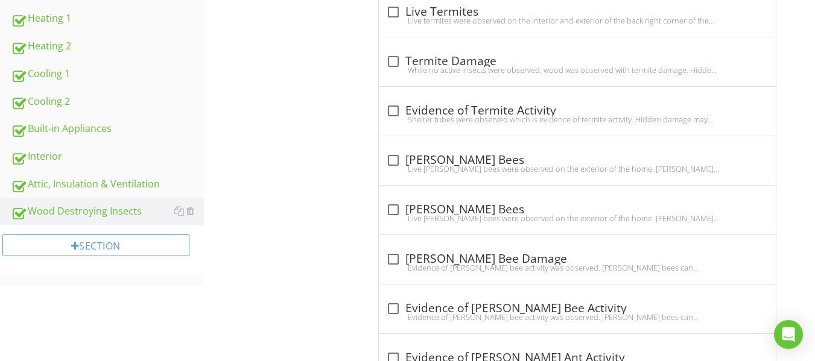
click at [337, 163] on div "Wood Destroying Insects General Item General Info Information check_box_outline…" at bounding box center [509, 186] width 611 height 1149
click at [294, 166] on div "Wood Destroying Insects General Item General Info Information check_box_outline…" at bounding box center [509, 186] width 611 height 1149
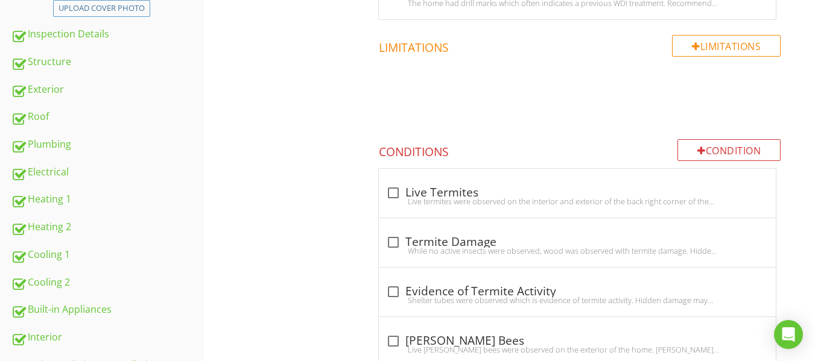
scroll to position [268, 0]
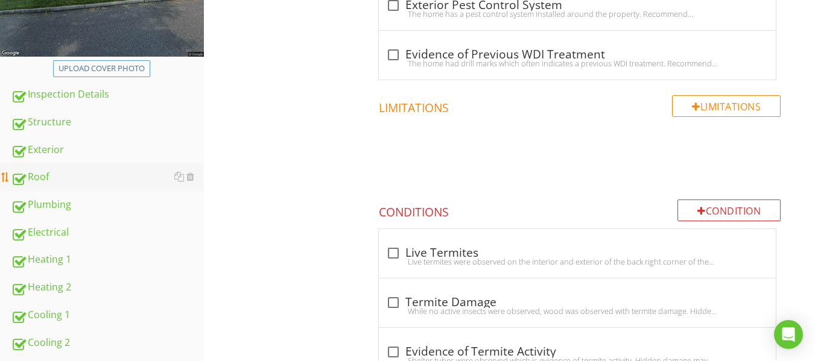
click at [70, 176] on div "Roof" at bounding box center [107, 178] width 193 height 16
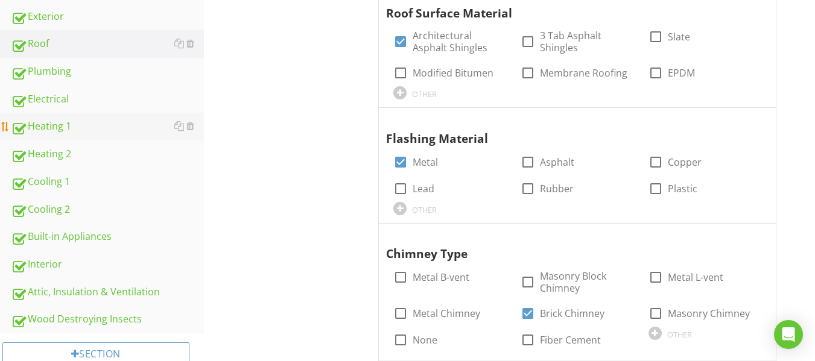
scroll to position [388, 0]
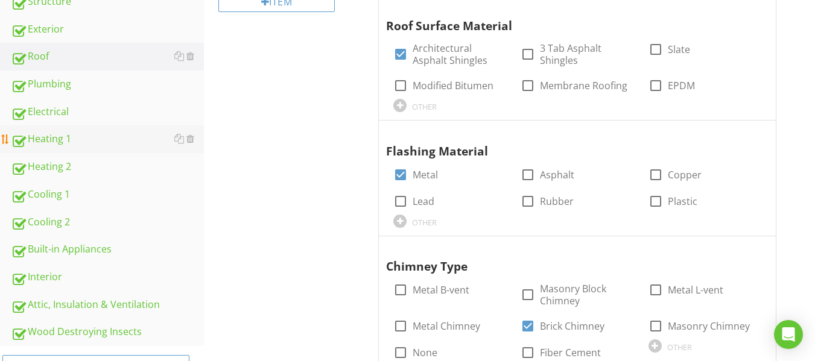
click at [89, 145] on div "Heating 1" at bounding box center [107, 140] width 193 height 16
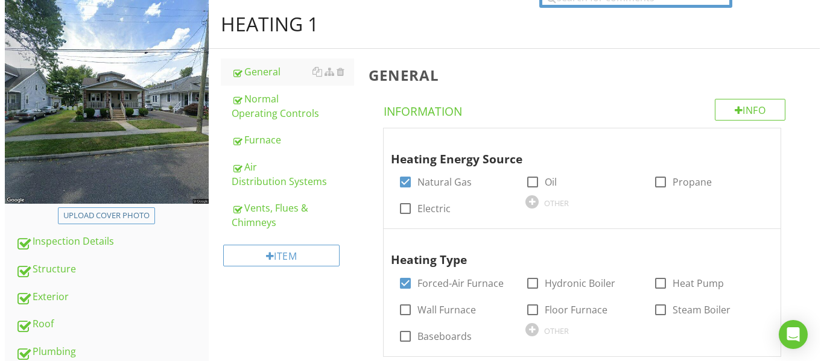
scroll to position [27, 0]
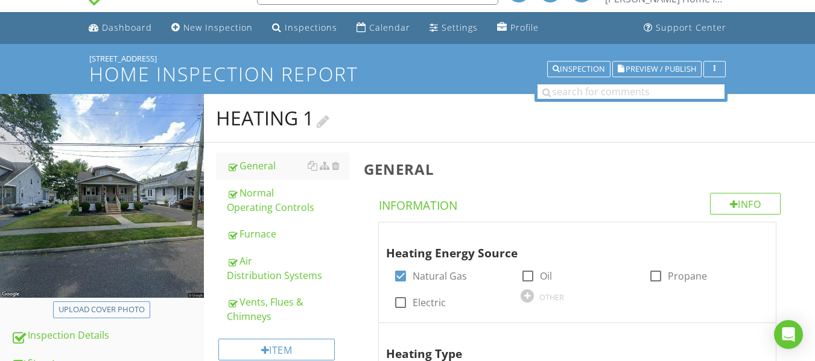
click at [329, 122] on div at bounding box center [323, 120] width 13 height 16
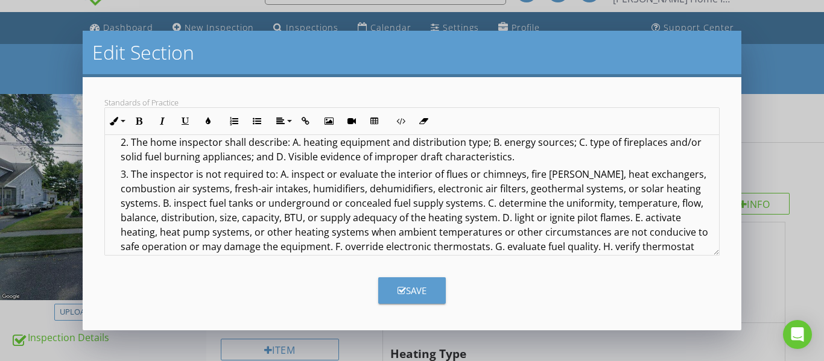
scroll to position [125, 0]
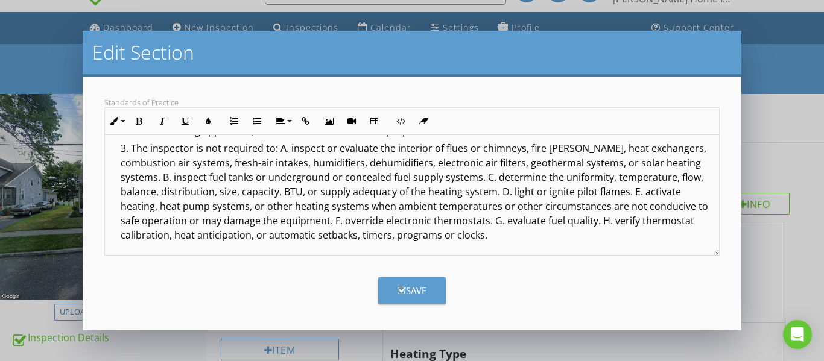
type input "Heating 1st Floor"
click at [435, 288] on button "Save" at bounding box center [412, 290] width 68 height 27
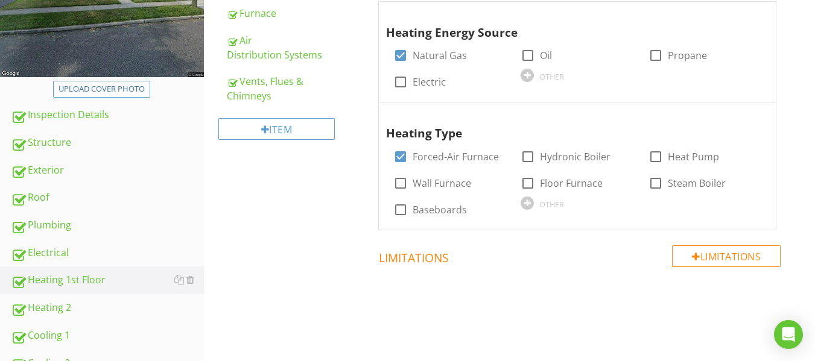
scroll to position [328, 0]
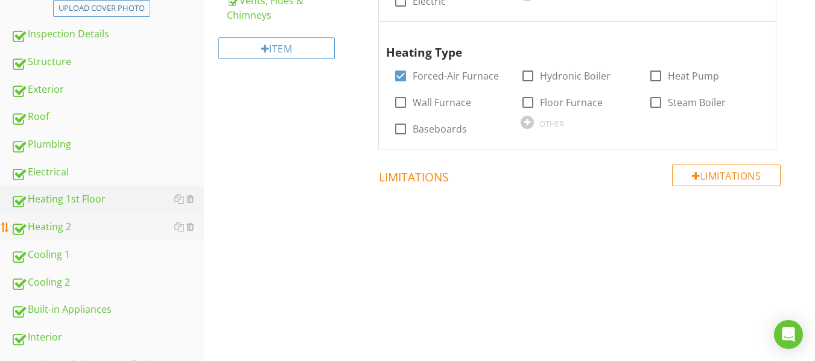
click at [90, 226] on div "Heating 2" at bounding box center [107, 228] width 193 height 16
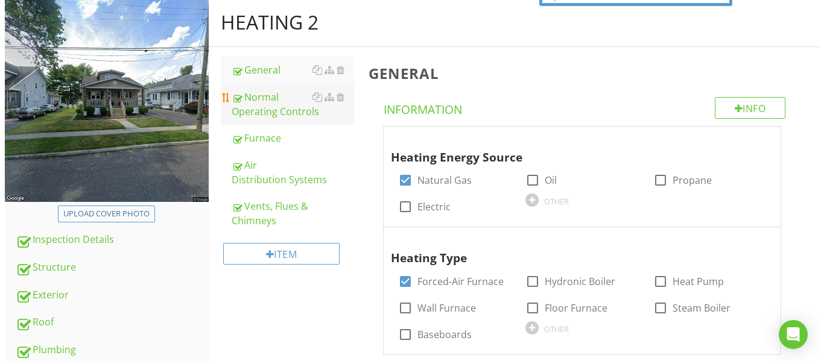
scroll to position [87, 0]
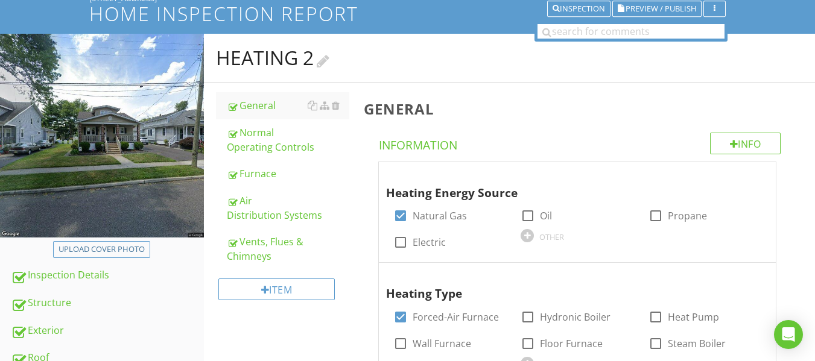
click at [323, 60] on div at bounding box center [323, 60] width 13 height 16
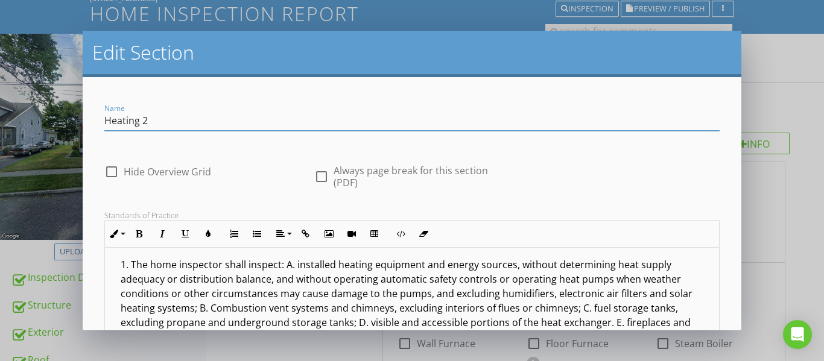
click at [320, 98] on div "Name Heating 2" at bounding box center [412, 117] width 630 height 51
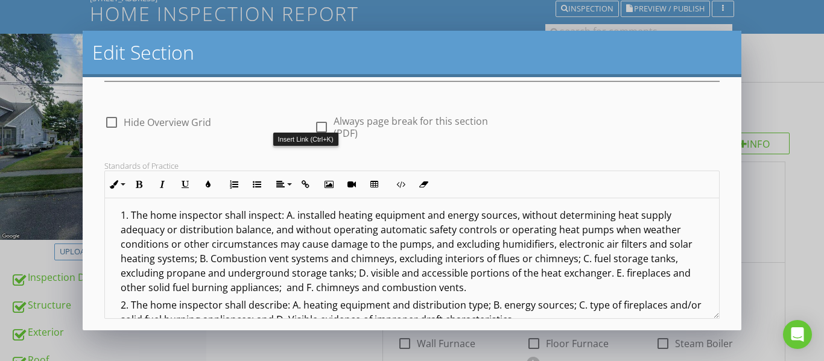
scroll to position [0, 0]
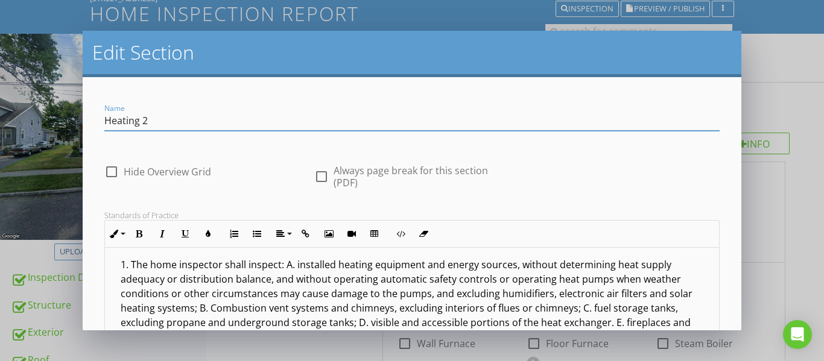
click at [165, 118] on input "Heating 2" at bounding box center [412, 121] width 616 height 20
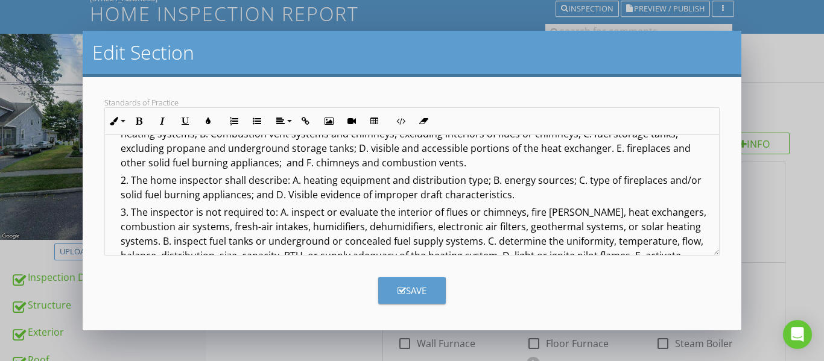
scroll to position [125, 0]
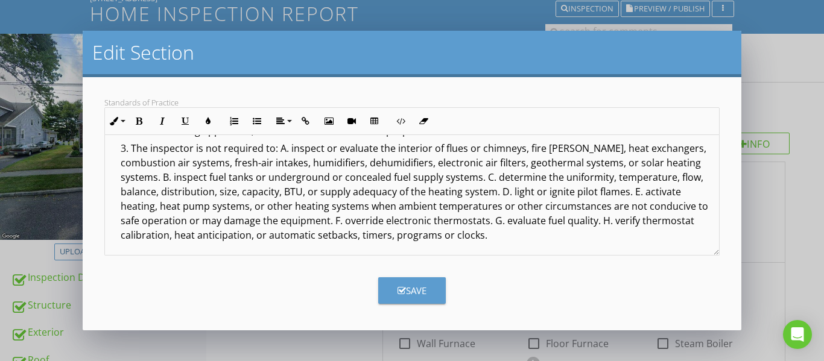
type input "Heating 2nd Floor"
click at [400, 294] on icon "button" at bounding box center [402, 291] width 8 height 9
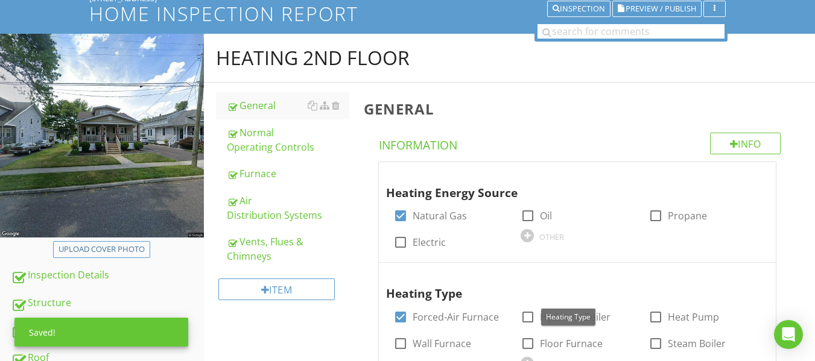
scroll to position [434, 0]
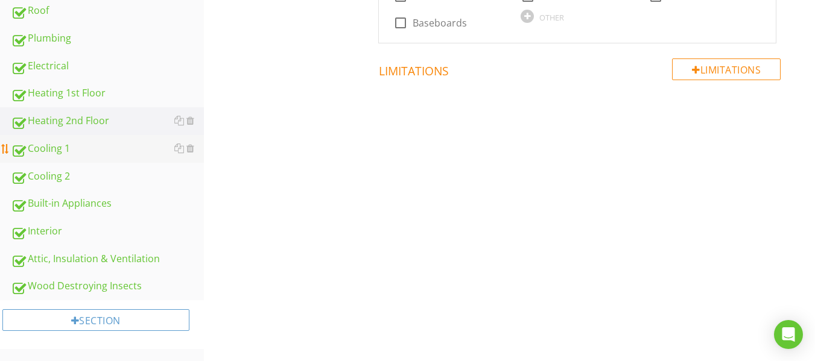
click at [122, 154] on div "Cooling 1" at bounding box center [107, 149] width 193 height 16
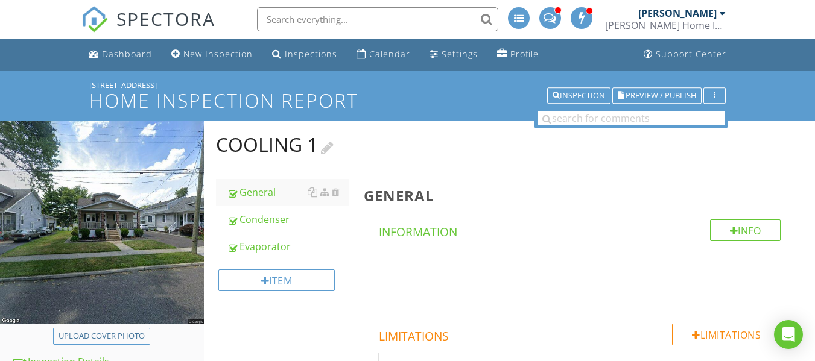
click at [331, 153] on div at bounding box center [327, 147] width 13 height 16
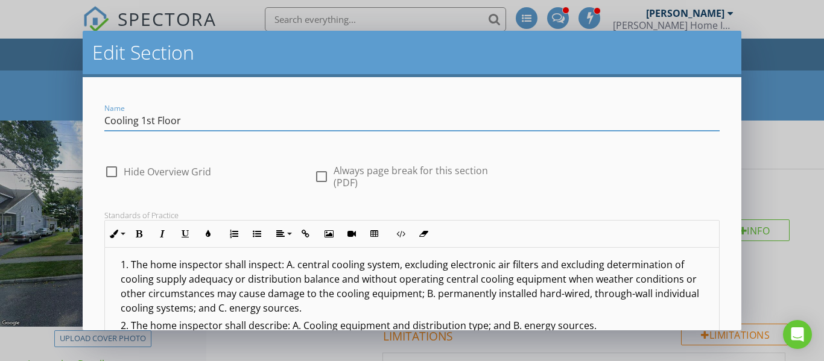
scroll to position [113, 0]
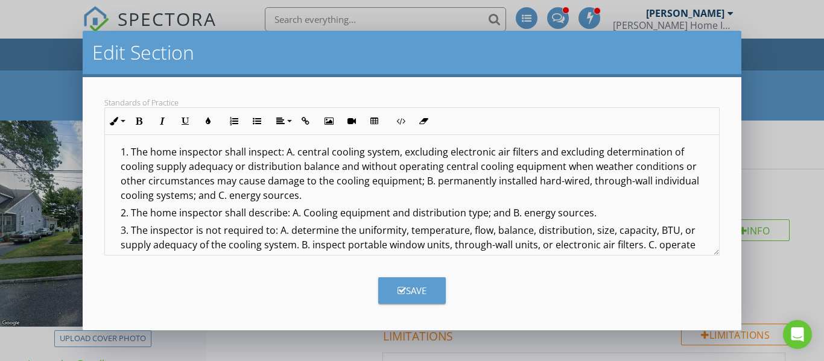
type input "Cooling 1st Floor"
click at [392, 279] on button "Save" at bounding box center [412, 290] width 68 height 27
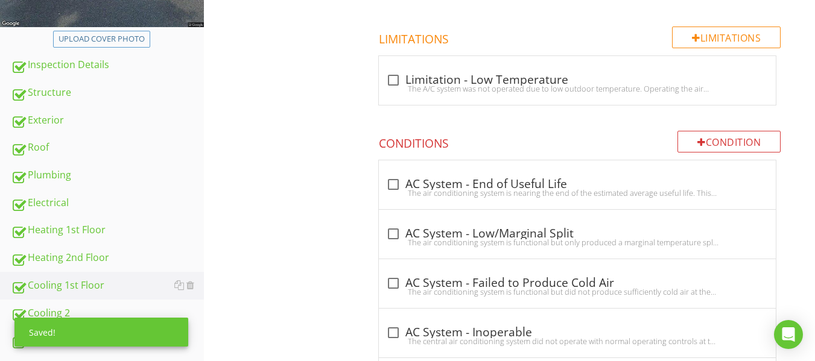
scroll to position [422, 0]
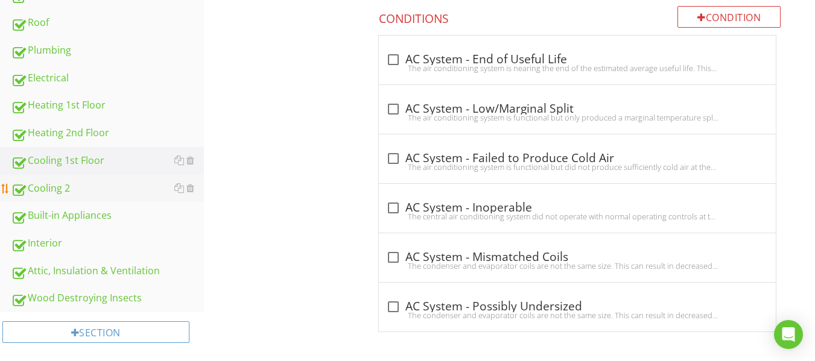
click at [94, 192] on div "Cooling 2" at bounding box center [107, 189] width 193 height 16
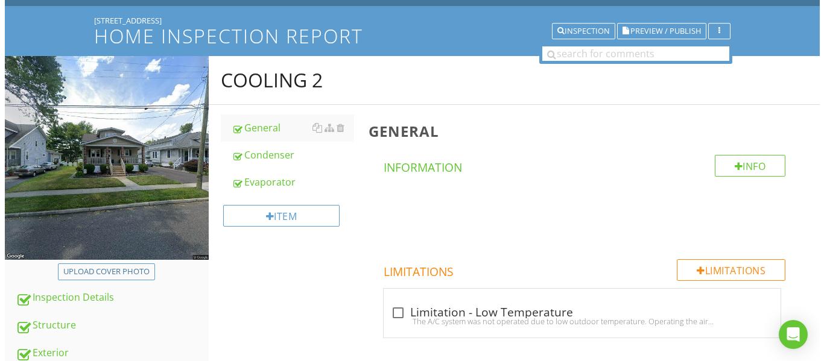
scroll to position [60, 0]
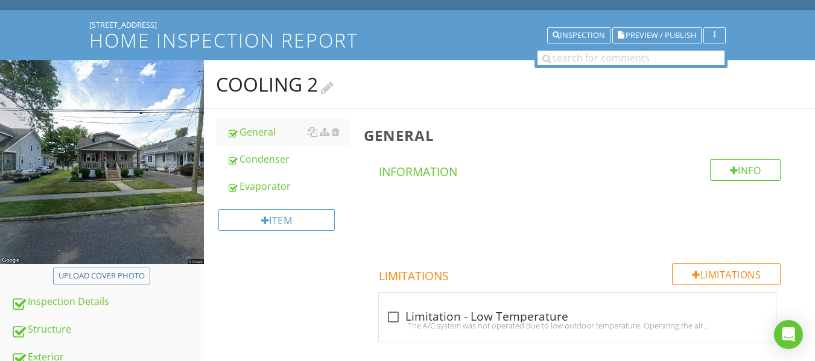
click at [326, 86] on div at bounding box center [327, 86] width 13 height 16
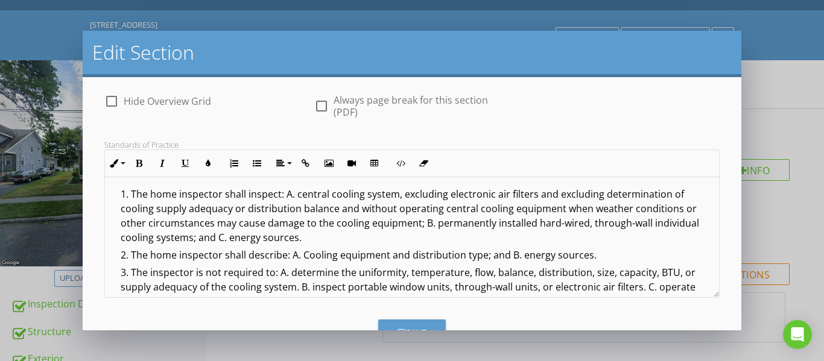
scroll to position [113, 0]
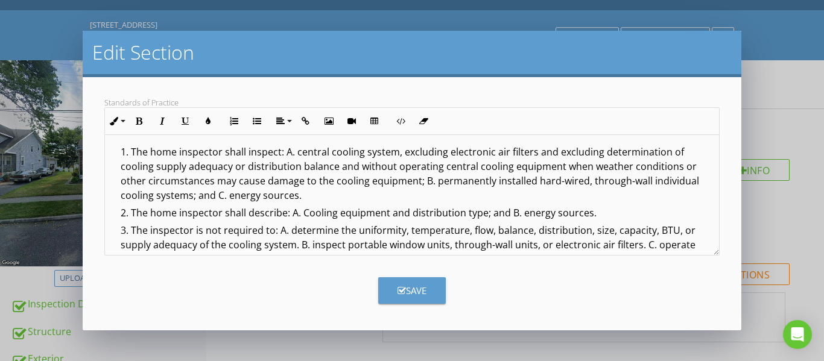
type input "Cooling 2nd Floor"
click at [401, 292] on div "Save" at bounding box center [412, 291] width 29 height 14
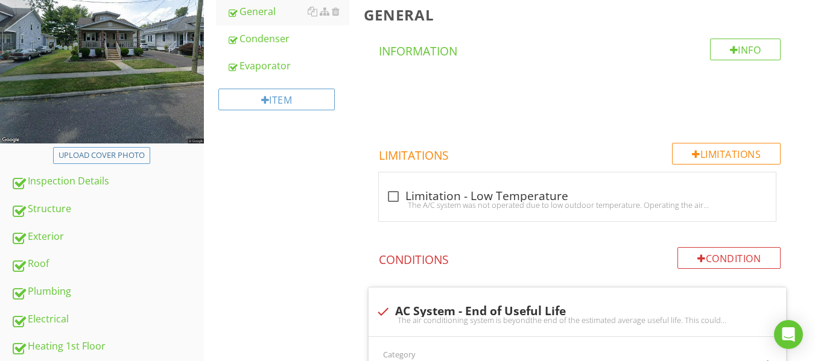
scroll to position [0, 0]
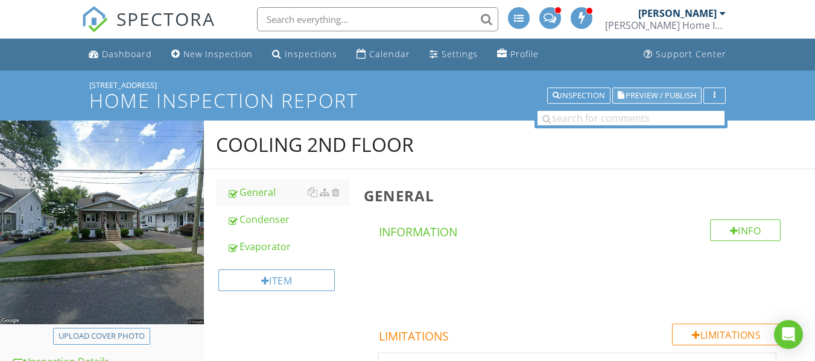
click at [674, 94] on span "Preview / Publish" at bounding box center [661, 96] width 71 height 8
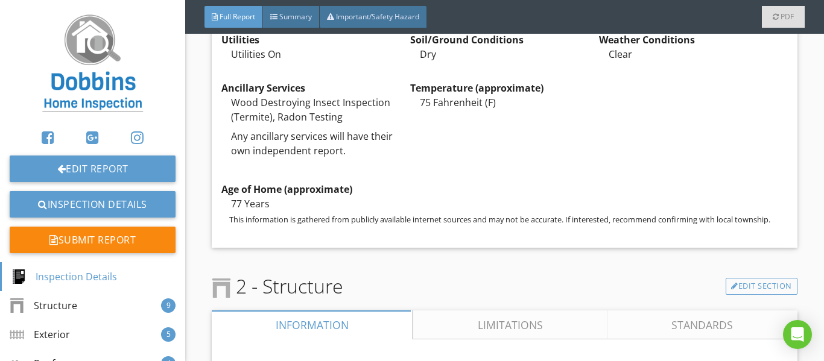
scroll to position [1508, 0]
